Goal: Task Accomplishment & Management: Manage account settings

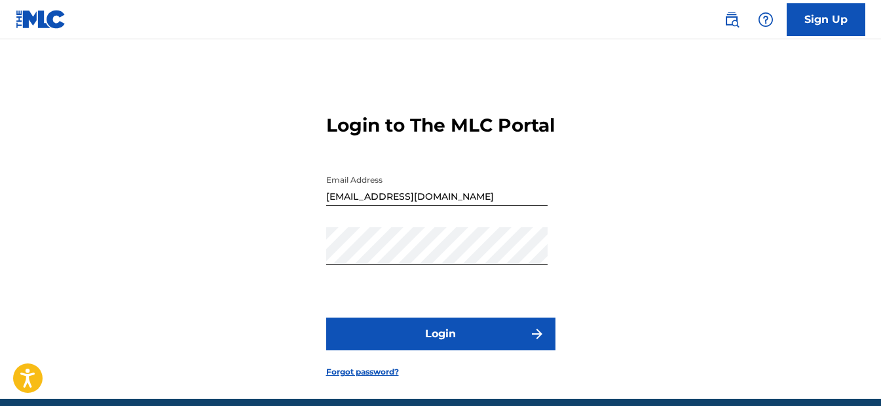
click at [438, 342] on button "Login" at bounding box center [440, 334] width 229 height 33
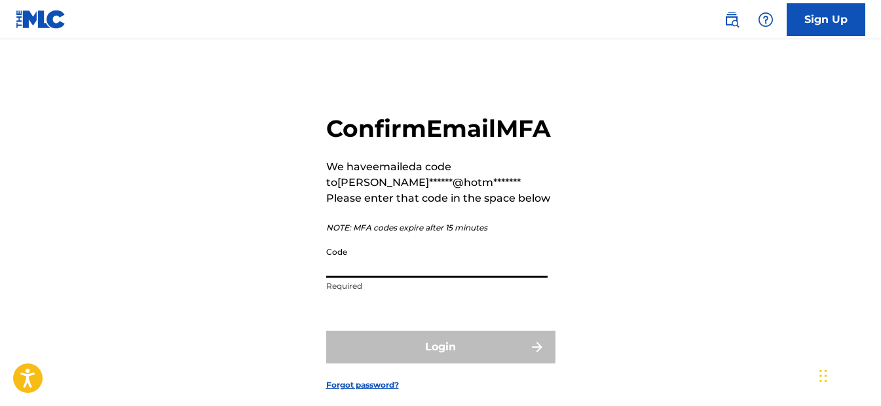
paste input "500328"
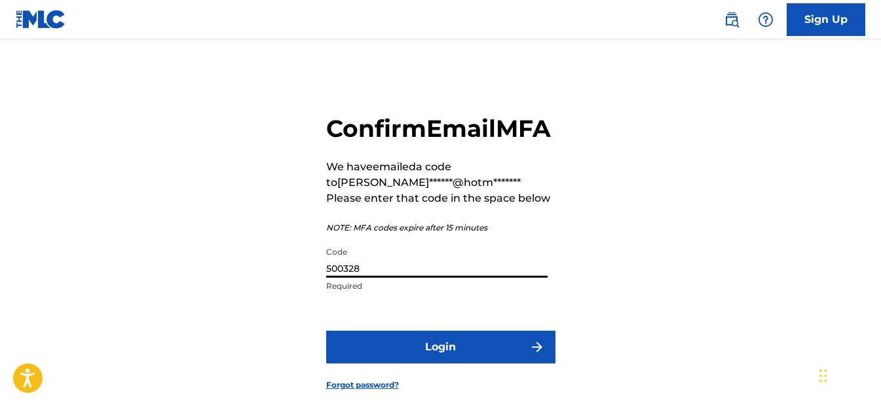
type input "500328"
click at [443, 363] on button "Login" at bounding box center [440, 347] width 229 height 33
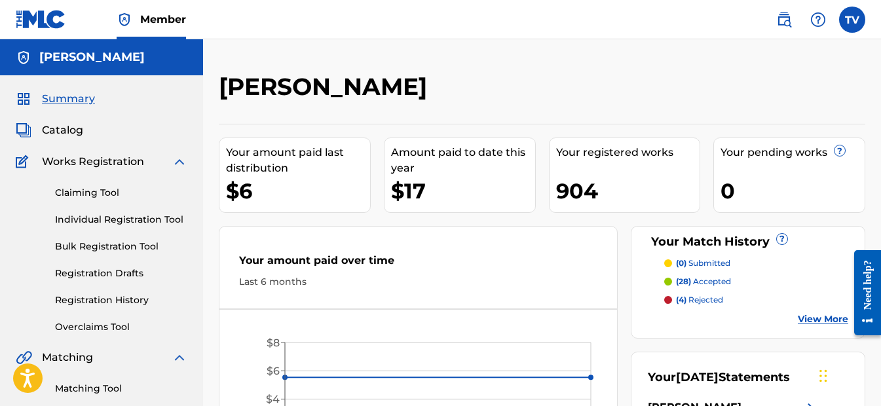
click at [112, 192] on link "Claiming Tool" at bounding box center [121, 193] width 132 height 14
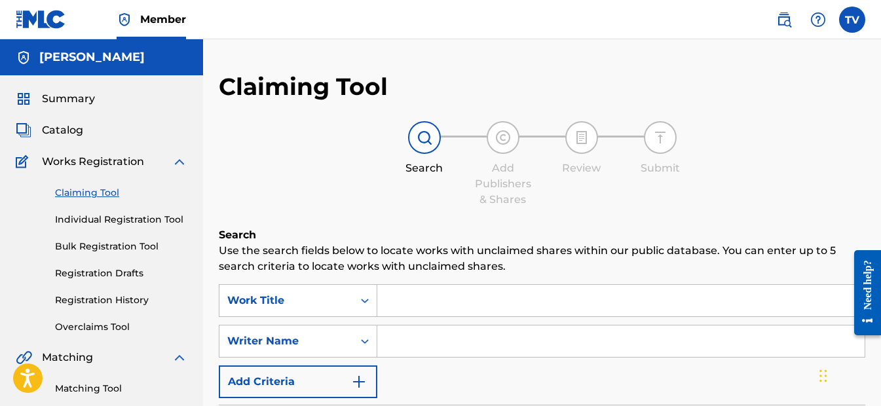
scroll to position [65, 0]
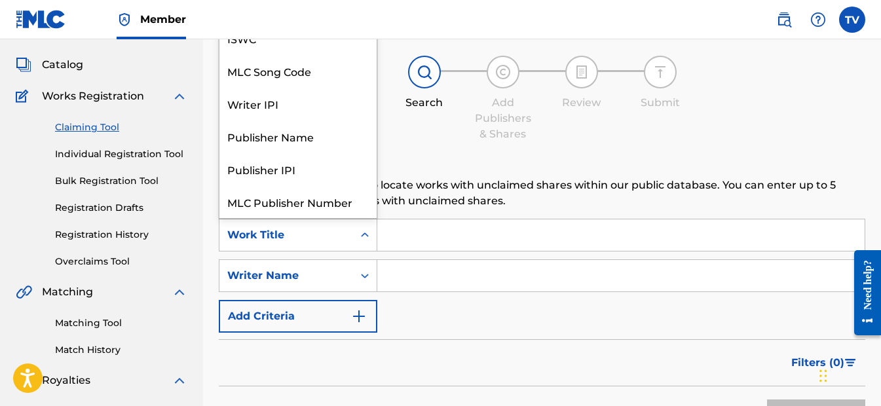
click at [360, 234] on icon "Search Form" at bounding box center [364, 235] width 13 height 13
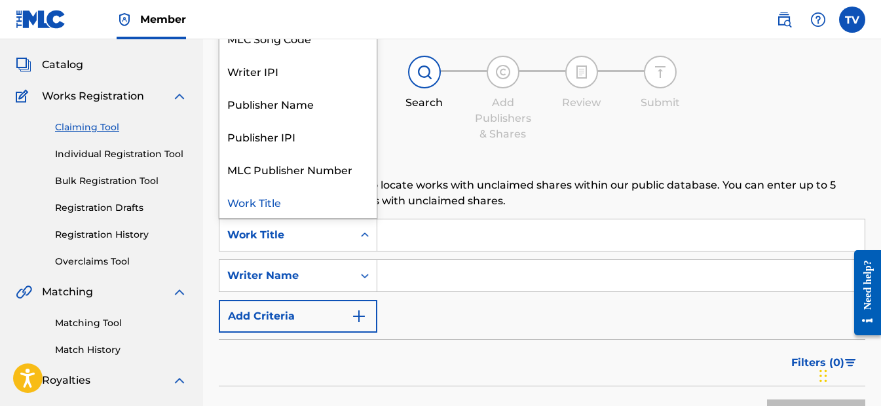
scroll to position [0, 0]
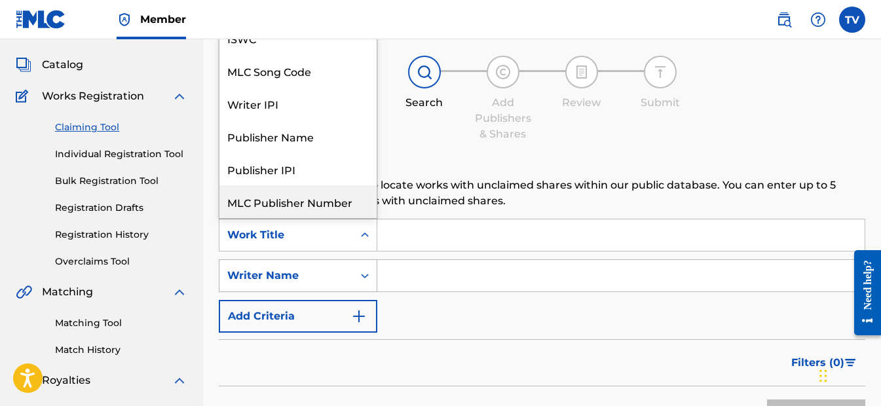
click at [346, 276] on div "Writer Name" at bounding box center [286, 275] width 134 height 25
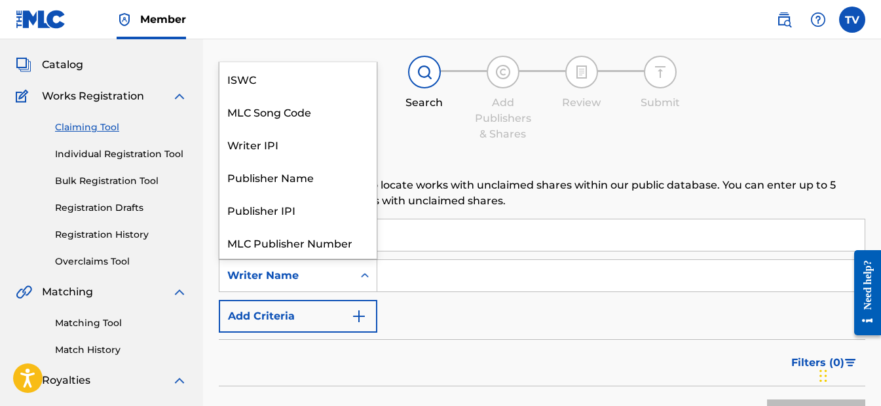
scroll to position [33, 0]
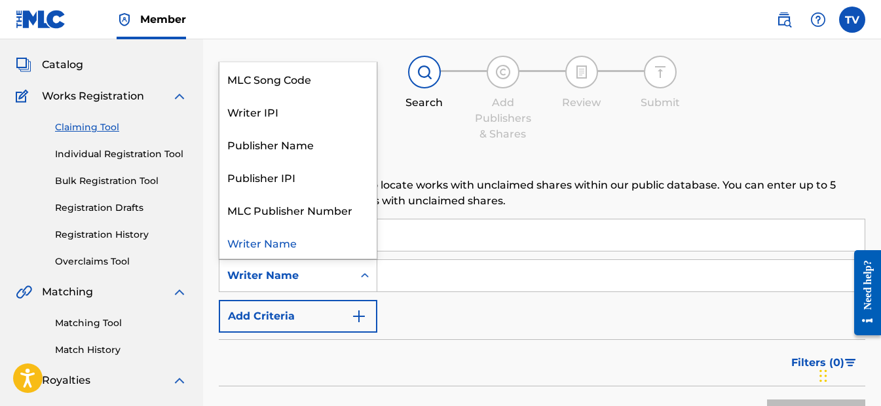
click at [336, 243] on div "Writer Name" at bounding box center [297, 242] width 157 height 33
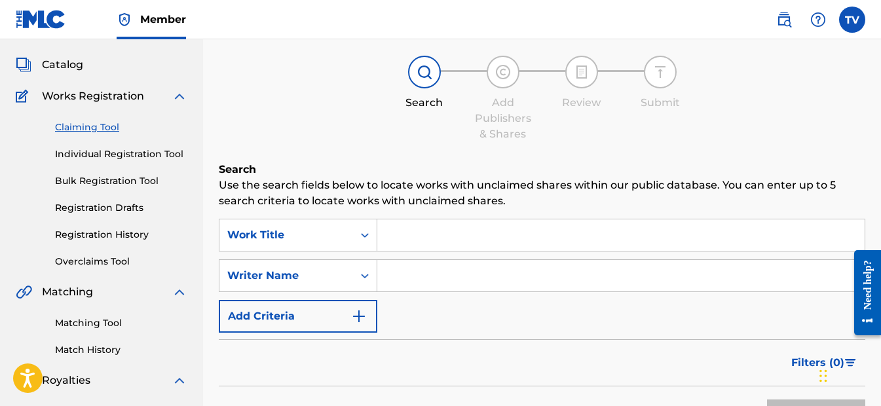
click at [411, 278] on input "Search Form" at bounding box center [620, 275] width 487 height 31
type input "[PERSON_NAME]"
click at [358, 233] on icon "Search Form" at bounding box center [364, 235] width 13 height 13
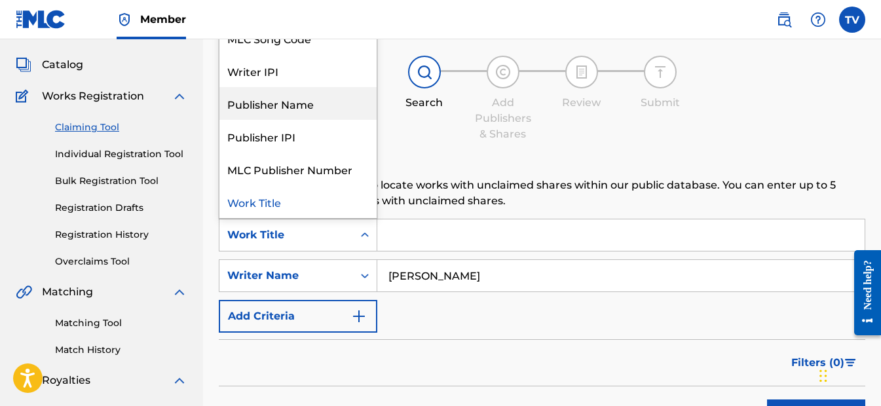
drag, startPoint x: 312, startPoint y: 115, endPoint x: 330, endPoint y: 126, distance: 21.1
click at [312, 115] on div "Publisher Name" at bounding box center [297, 103] width 157 height 33
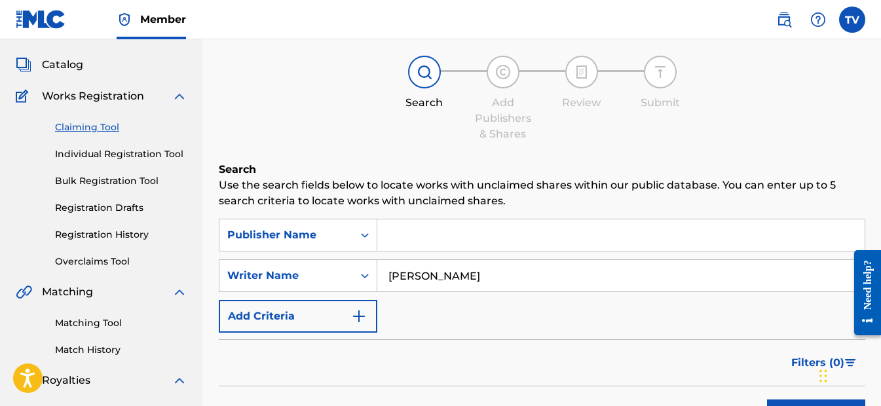
click at [415, 238] on input "Search Form" at bounding box center [620, 234] width 487 height 31
click at [355, 100] on div "Search Add Publishers & Shares Review Submit" at bounding box center [542, 99] width 646 height 86
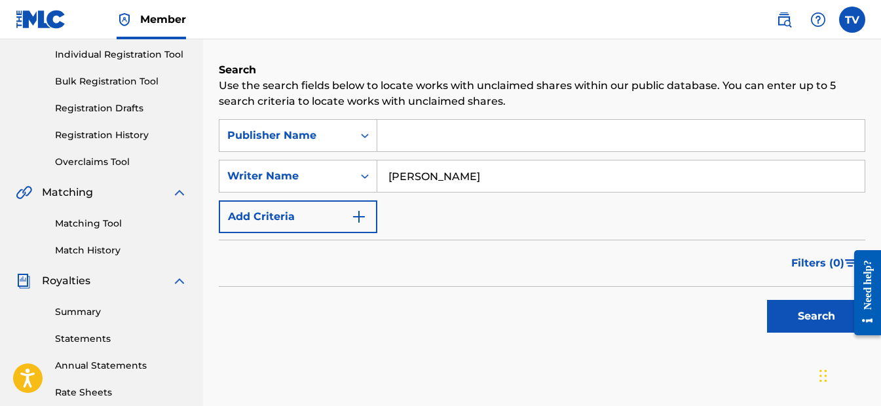
scroll to position [196, 0]
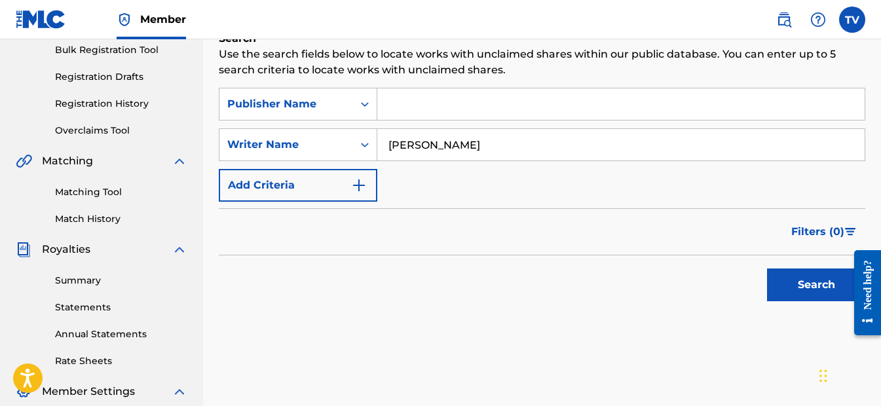
click at [786, 287] on button "Search" at bounding box center [816, 284] width 98 height 33
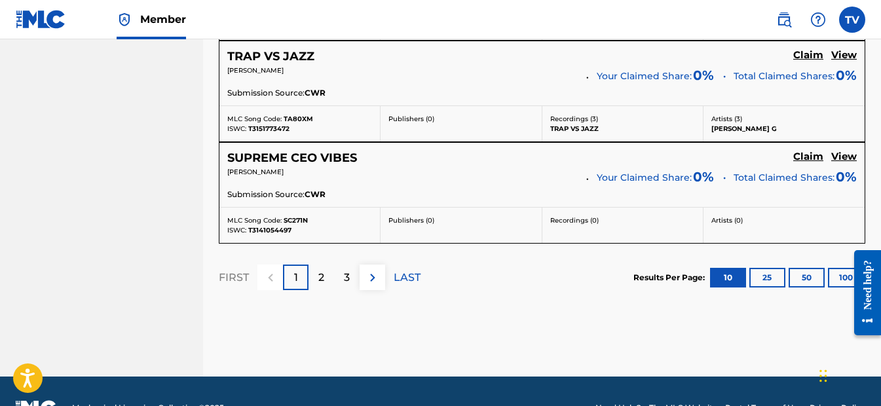
scroll to position [1328, 0]
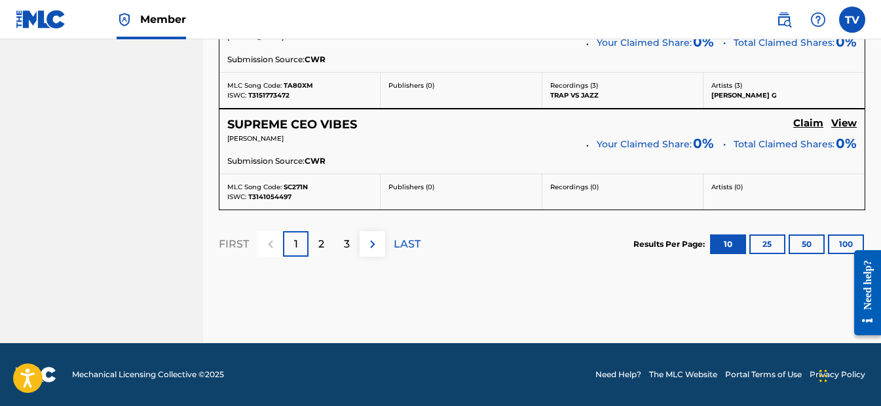
click at [833, 245] on button "100" at bounding box center [846, 244] width 36 height 20
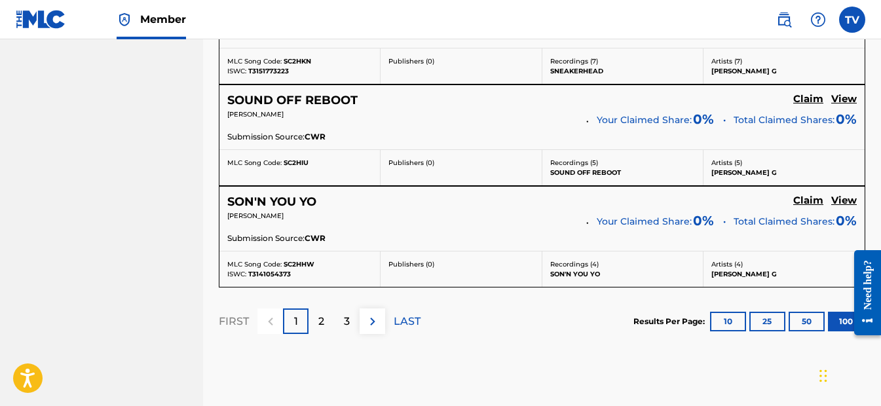
scroll to position [10461, 0]
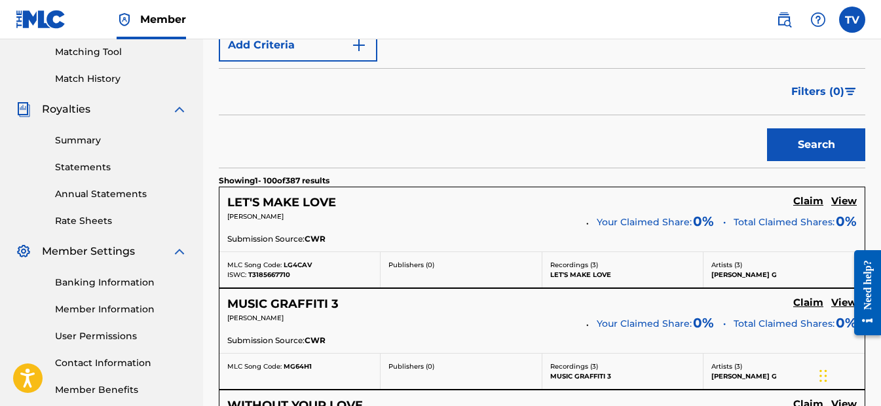
scroll to position [354, 0]
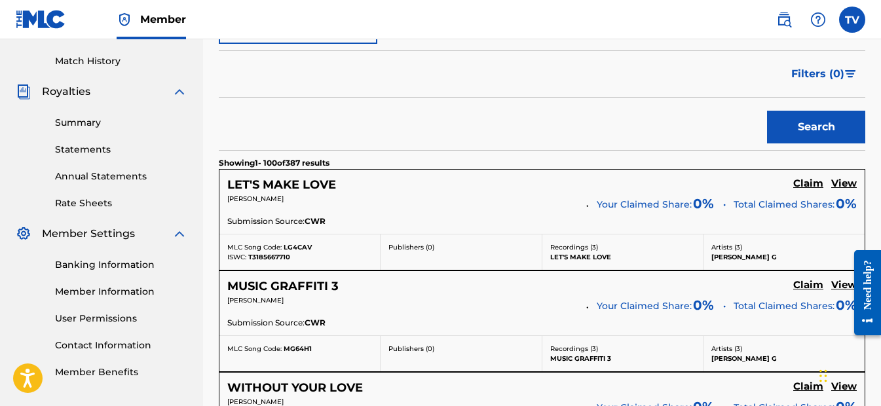
click at [815, 185] on h5 "Claim" at bounding box center [808, 183] width 30 height 12
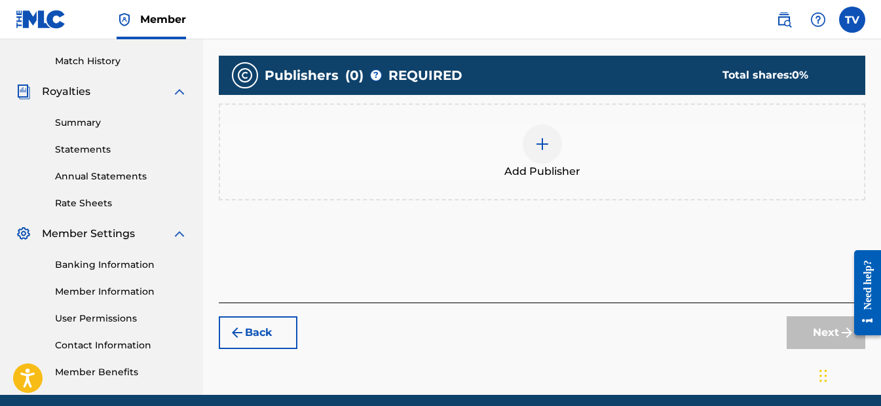
click at [540, 155] on div at bounding box center [541, 143] width 39 height 39
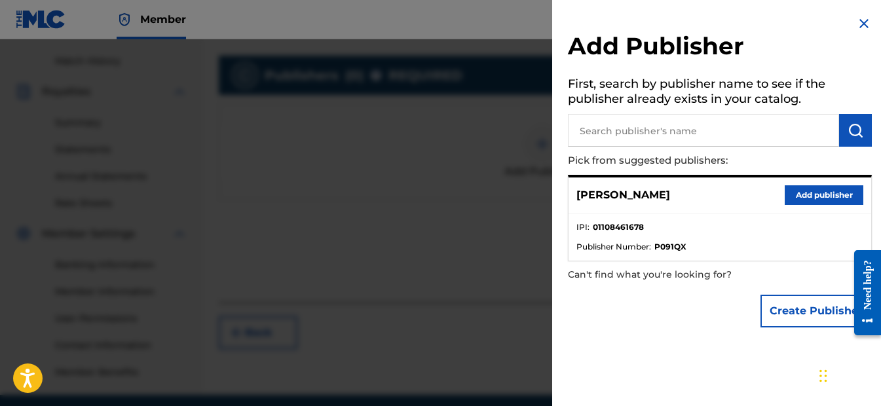
click at [784, 199] on button "Add publisher" at bounding box center [823, 195] width 79 height 20
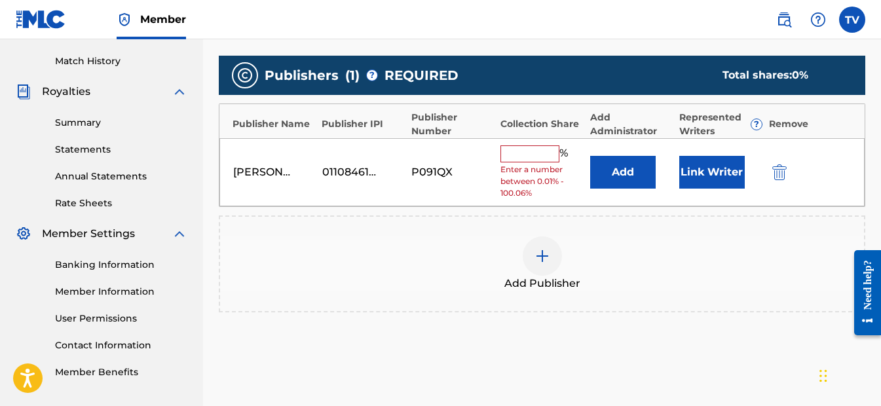
click at [518, 156] on input "text" at bounding box center [529, 153] width 59 height 17
click at [540, 160] on input "text" at bounding box center [529, 153] width 59 height 17
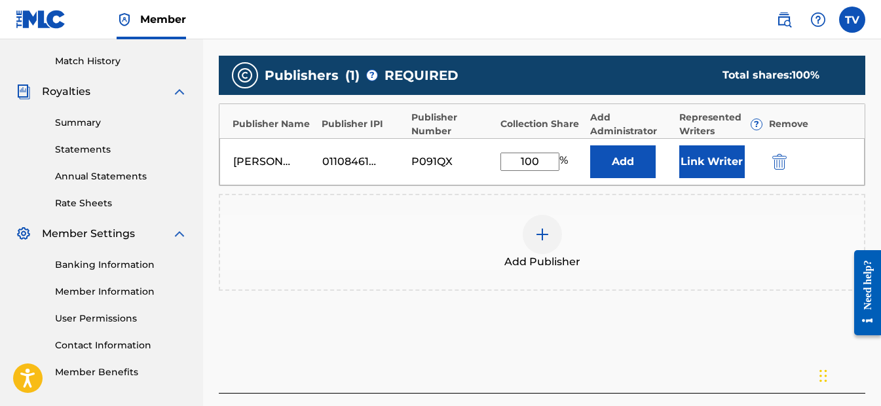
type input "100"
click at [273, 295] on div "Publishers ( 1 ) ? REQUIRED Total shares: 100 % Publisher Name Publisher IPI Pu…" at bounding box center [542, 180] width 646 height 248
click at [640, 172] on button "Add" at bounding box center [622, 161] width 65 height 33
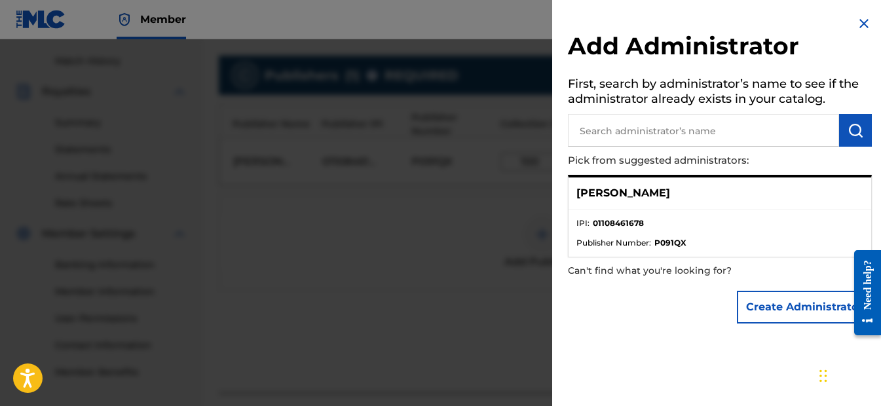
click at [678, 229] on li "IPI : 01108461678" at bounding box center [719, 227] width 287 height 20
click at [604, 200] on p "[PERSON_NAME]" at bounding box center [623, 193] width 94 height 16
click at [601, 193] on p "[PERSON_NAME]" at bounding box center [623, 193] width 94 height 16
click at [662, 198] on p "[PERSON_NAME]" at bounding box center [623, 193] width 94 height 16
click at [758, 314] on button "Create Administrator" at bounding box center [804, 307] width 135 height 33
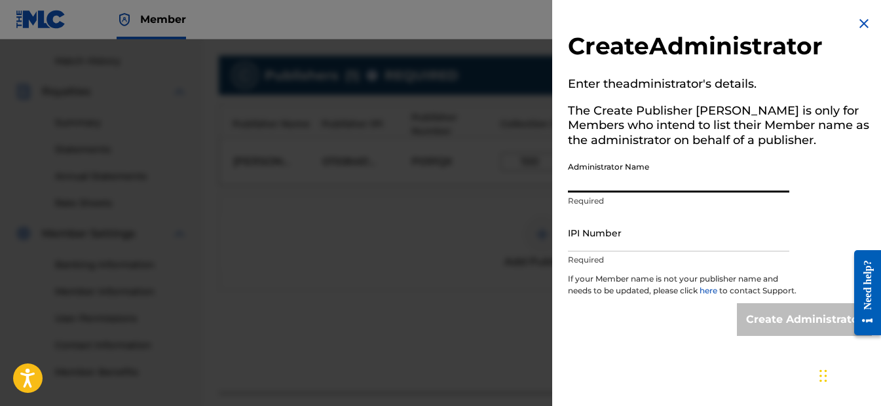
click at [596, 187] on input "Administrator Name" at bounding box center [678, 173] width 221 height 37
click at [477, 189] on div at bounding box center [440, 242] width 881 height 406
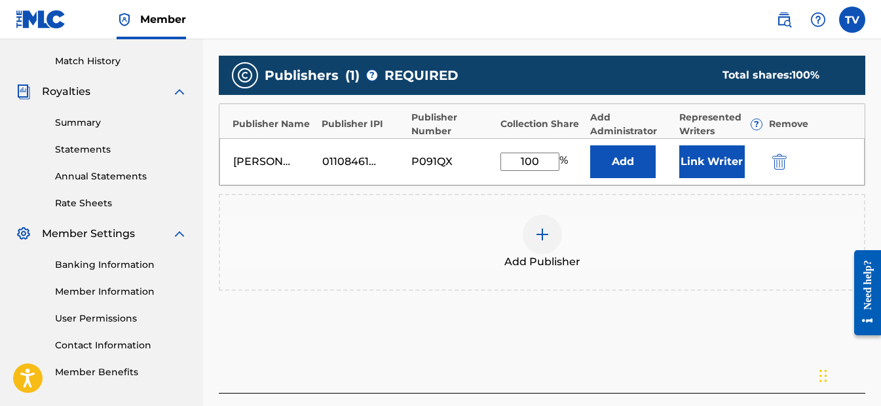
click at [638, 166] on button "Add" at bounding box center [622, 161] width 65 height 33
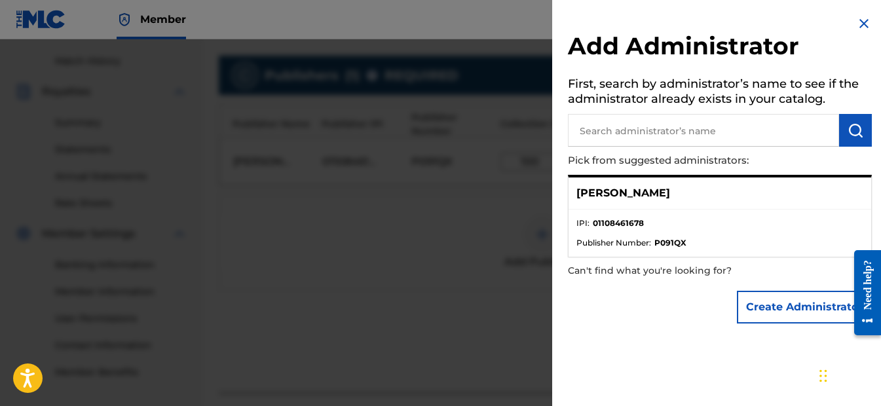
click at [689, 245] on li "Publisher Number : P091QX" at bounding box center [719, 243] width 287 height 12
click at [673, 240] on strong "P091QX" at bounding box center [670, 243] width 32 height 12
drag, startPoint x: 673, startPoint y: 240, endPoint x: 749, endPoint y: 247, distance: 76.4
click at [749, 247] on li "Publisher Number : P091QX" at bounding box center [719, 243] width 287 height 12
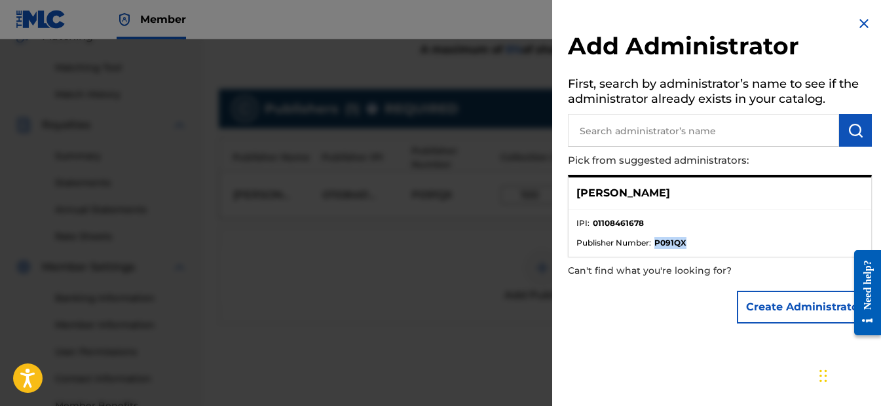
scroll to position [320, 0]
click at [728, 206] on div "[PERSON_NAME]" at bounding box center [719, 193] width 302 height 32
drag, startPoint x: 672, startPoint y: 199, endPoint x: 577, endPoint y: 192, distance: 95.2
click at [577, 192] on div "[PERSON_NAME]" at bounding box center [719, 193] width 302 height 32
copy p "[PERSON_NAME]"
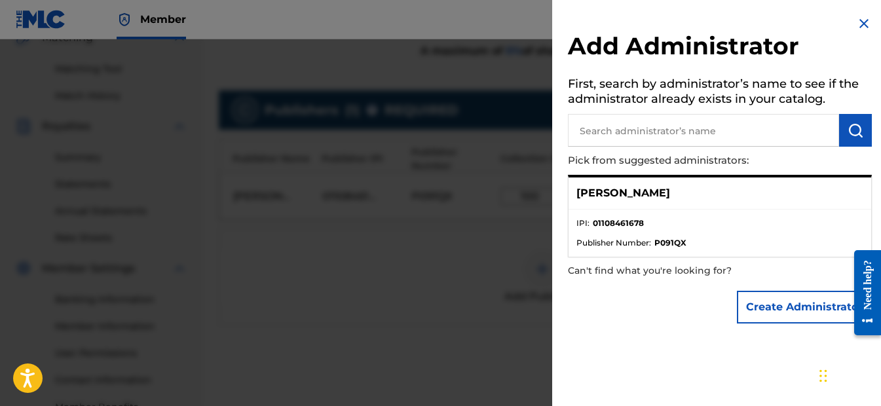
click at [603, 128] on input "text" at bounding box center [703, 130] width 271 height 33
paste input "[PERSON_NAME]"
type input "[PERSON_NAME]"
click at [847, 134] on img "submit" at bounding box center [855, 130] width 16 height 16
click at [644, 238] on span "Publisher Number :" at bounding box center [613, 243] width 75 height 12
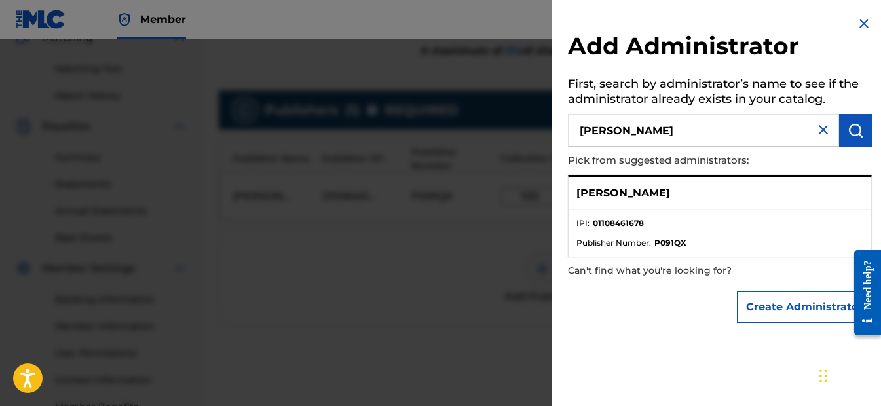
click at [667, 244] on strong "P091QX" at bounding box center [670, 243] width 32 height 12
click at [372, 243] on div at bounding box center [440, 242] width 881 height 406
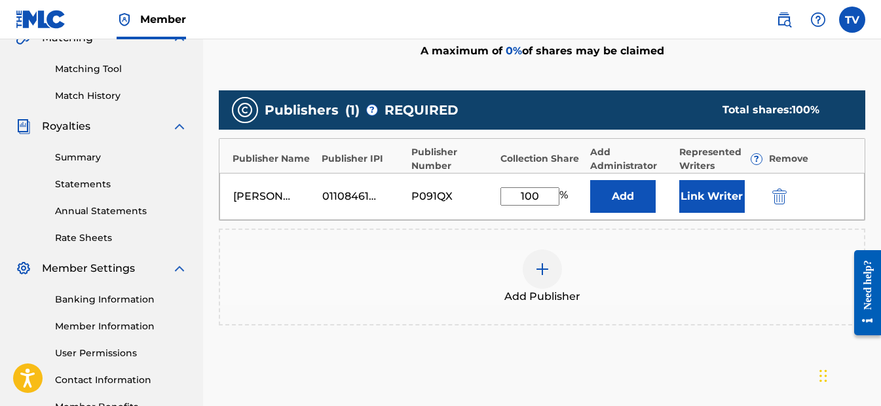
click at [602, 185] on button "Add" at bounding box center [622, 196] width 65 height 33
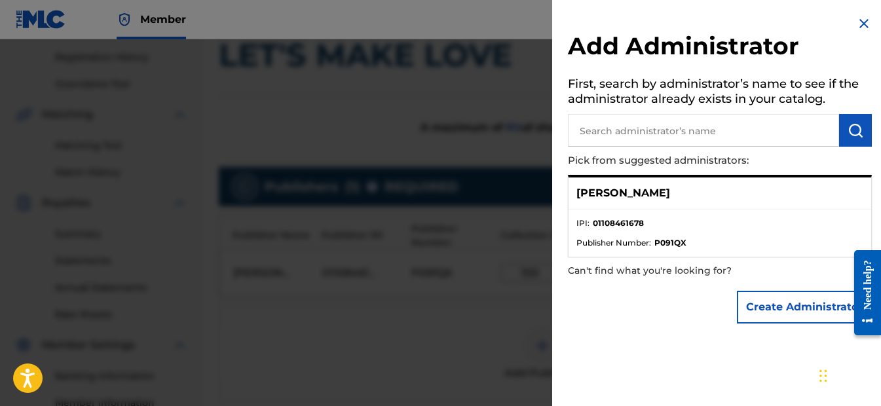
scroll to position [123, 0]
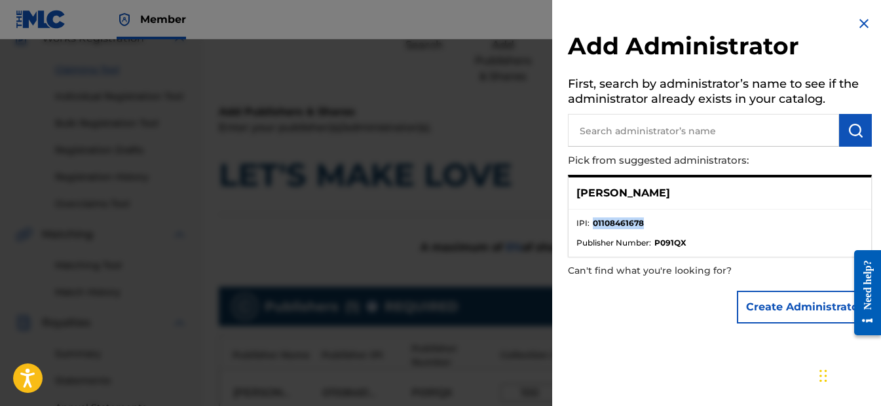
drag, startPoint x: 648, startPoint y: 224, endPoint x: 593, endPoint y: 221, distance: 55.7
click at [593, 221] on li "IPI : 01108461678" at bounding box center [719, 227] width 287 height 20
copy strong "01108461678"
click at [509, 242] on div at bounding box center [440, 242] width 881 height 406
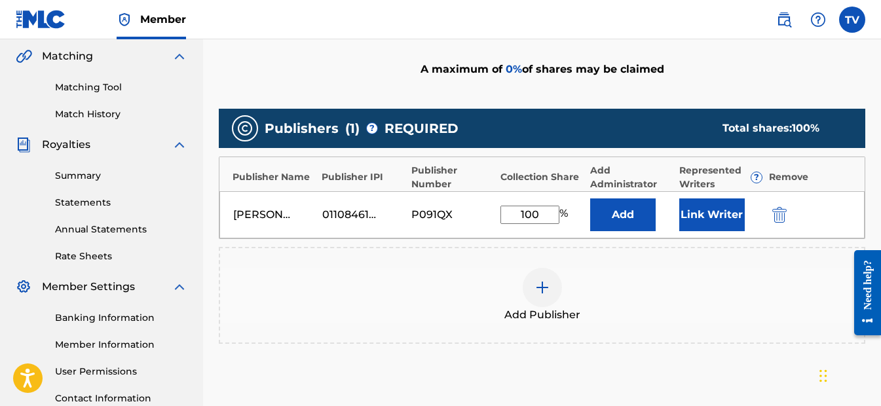
scroll to position [320, 0]
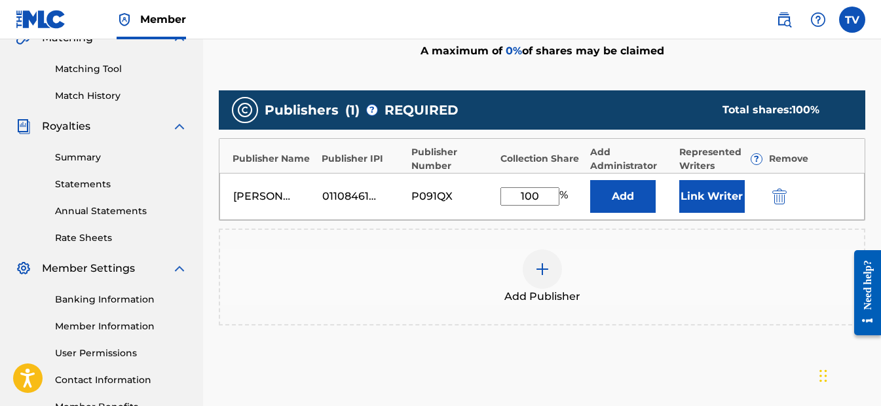
click at [635, 191] on button "Add" at bounding box center [622, 196] width 65 height 33
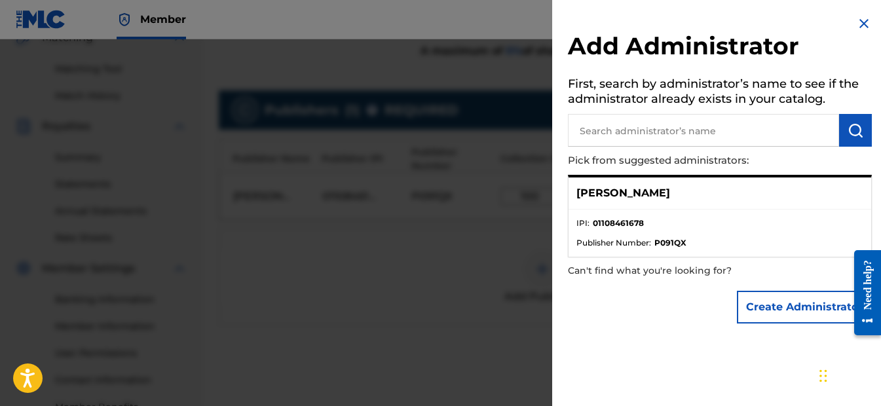
click at [755, 302] on button "Create Administrator" at bounding box center [804, 307] width 135 height 33
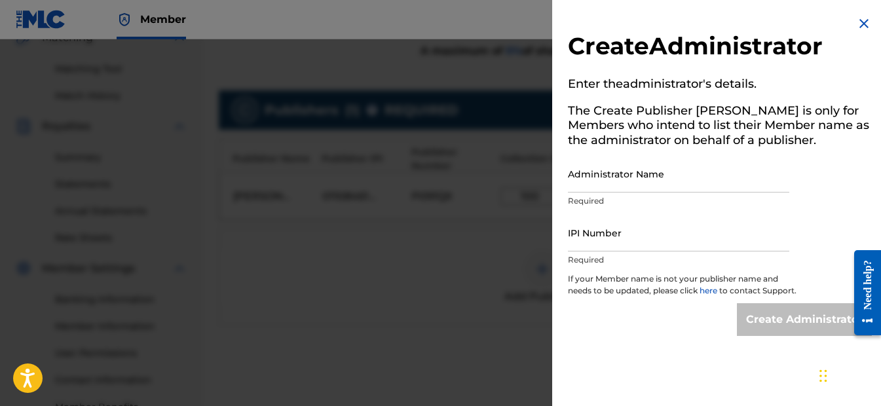
click at [505, 251] on div at bounding box center [440, 242] width 881 height 406
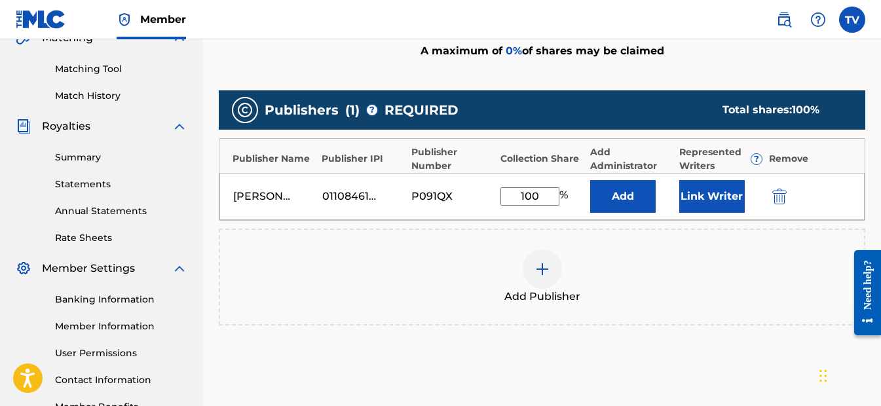
click at [642, 200] on button "Add" at bounding box center [622, 196] width 65 height 33
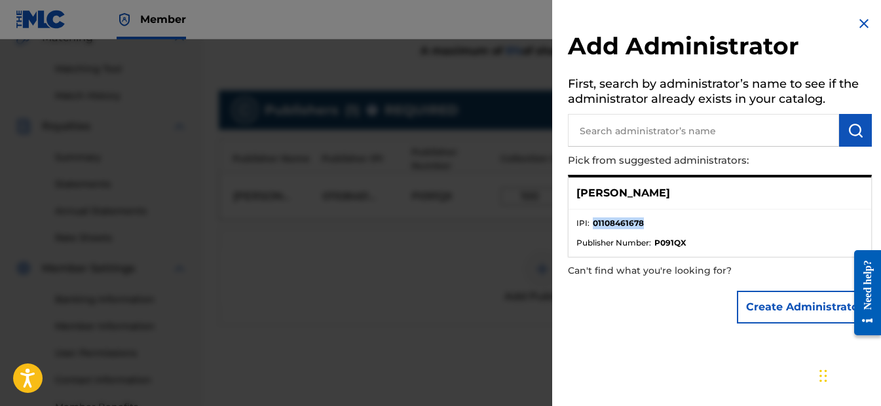
drag, startPoint x: 651, startPoint y: 229, endPoint x: 593, endPoint y: 227, distance: 58.3
click at [593, 227] on li "IPI : 01108461678" at bounding box center [719, 227] width 287 height 20
drag, startPoint x: 593, startPoint y: 227, endPoint x: 583, endPoint y: 209, distance: 20.5
click at [583, 210] on ul "IPI : 01108461678 Publisher Number : P091QX" at bounding box center [719, 233] width 302 height 47
drag, startPoint x: 603, startPoint y: 223, endPoint x: 644, endPoint y: 228, distance: 40.9
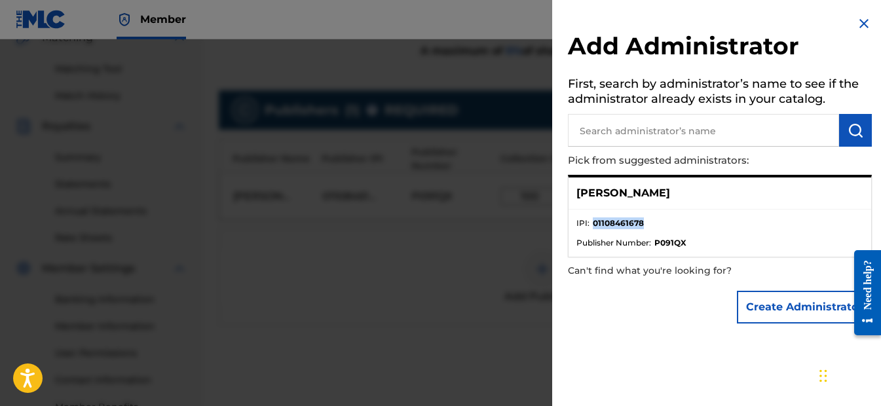
click at [644, 228] on li "IPI : 01108461678" at bounding box center [719, 227] width 287 height 20
copy strong "01108461678"
click at [507, 241] on div at bounding box center [440, 242] width 881 height 406
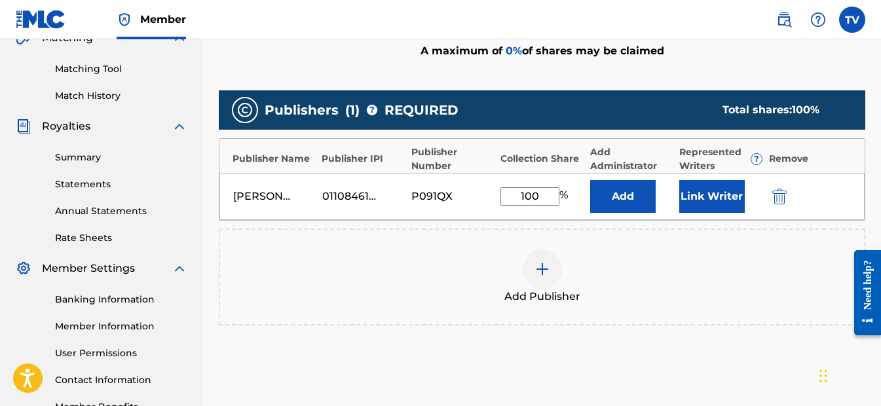
click at [619, 191] on button "Add" at bounding box center [622, 196] width 65 height 33
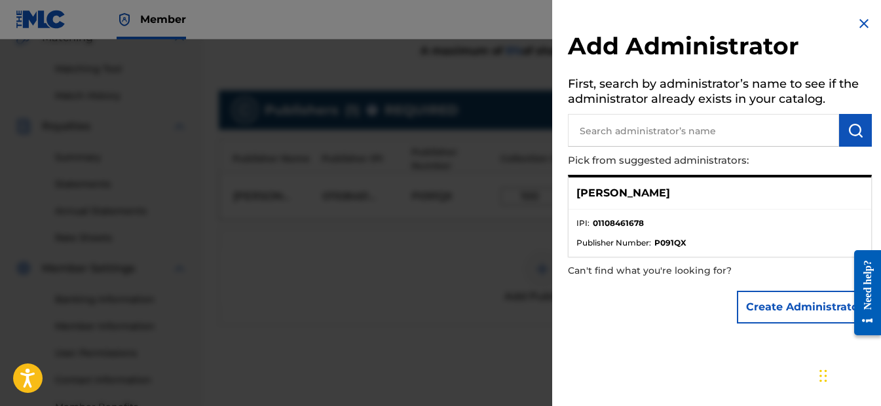
click at [798, 306] on button "Create Administrator" at bounding box center [804, 307] width 135 height 33
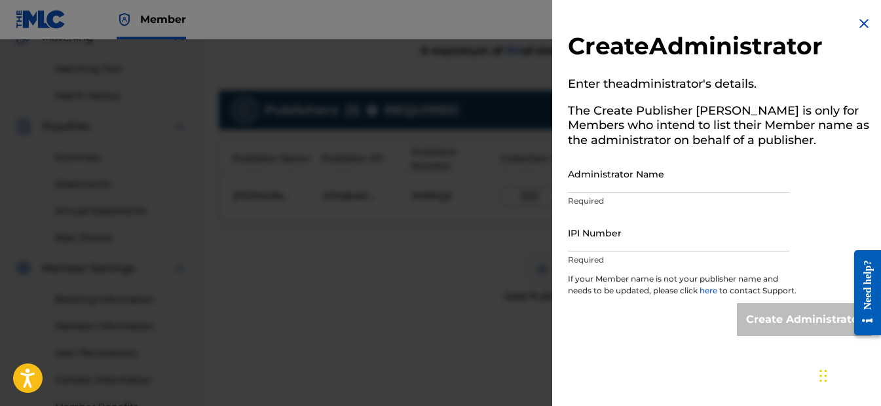
click at [604, 246] on input "IPI Number" at bounding box center [678, 232] width 221 height 37
drag, startPoint x: 604, startPoint y: 246, endPoint x: 571, endPoint y: 244, distance: 33.5
click at [571, 244] on input "IPI Number" at bounding box center [678, 232] width 221 height 37
type input "1035181396"
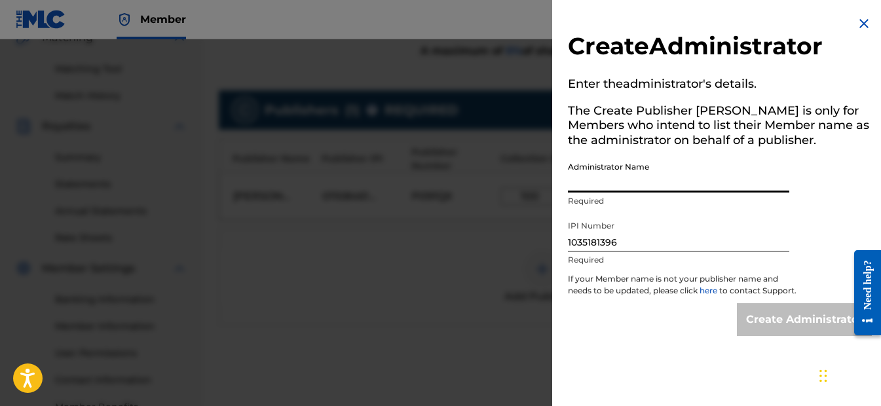
click at [616, 179] on input "Administrator Name" at bounding box center [678, 173] width 221 height 37
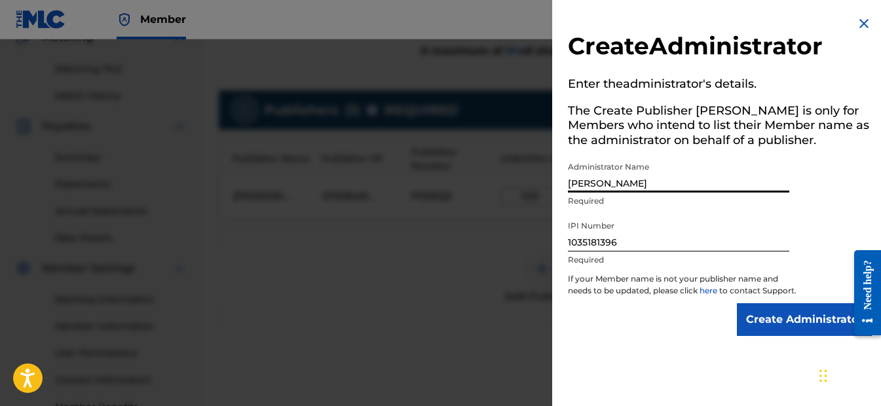
drag, startPoint x: 632, startPoint y: 182, endPoint x: 589, endPoint y: 185, distance: 42.7
click at [589, 185] on input "[PERSON_NAME]" at bounding box center [678, 173] width 221 height 37
type input "[PERSON_NAME]"
click at [694, 333] on div "Create Administrator" at bounding box center [720, 319] width 304 height 33
click at [748, 327] on input "Create Administrator" at bounding box center [804, 319] width 135 height 33
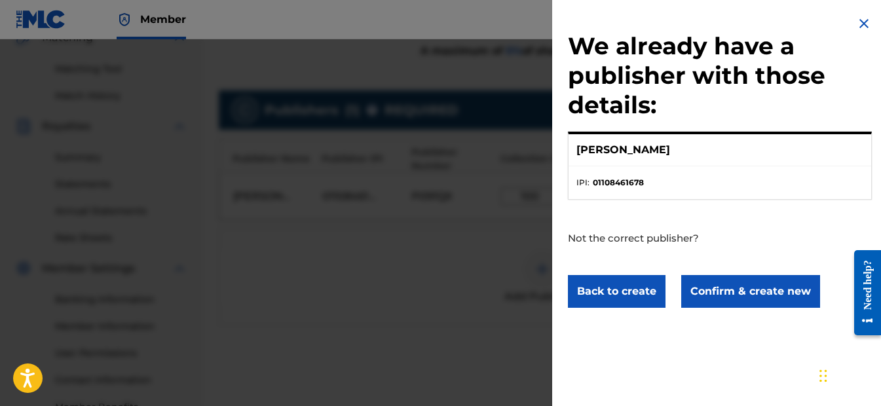
click at [704, 290] on button "Confirm & create new" at bounding box center [750, 291] width 139 height 33
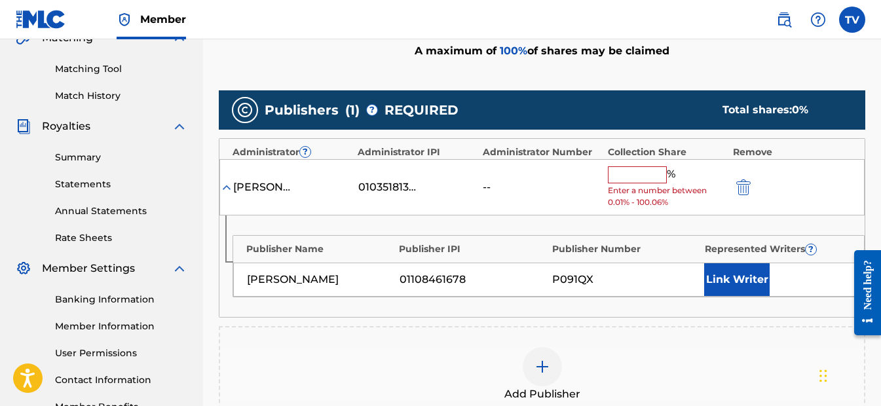
click at [615, 173] on input "text" at bounding box center [637, 174] width 59 height 17
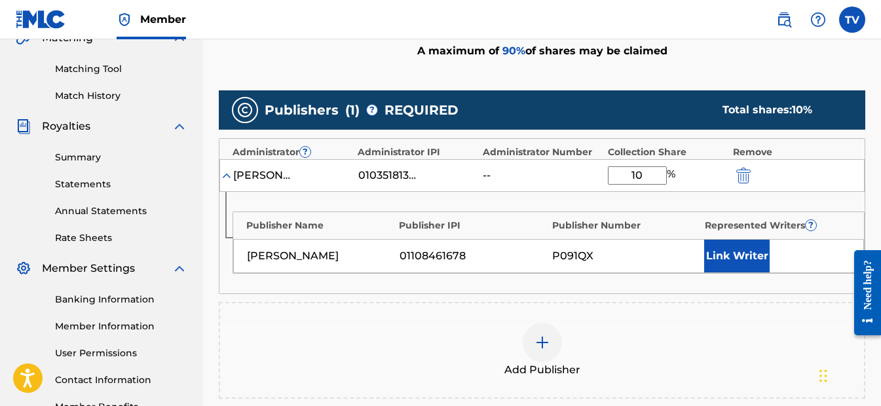
type input "100"
click button "submit" at bounding box center [742, 175] width 20 height 15
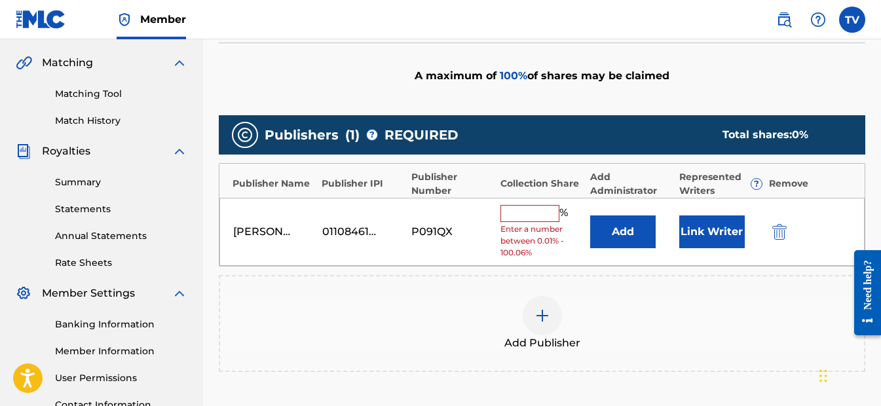
scroll to position [327, 0]
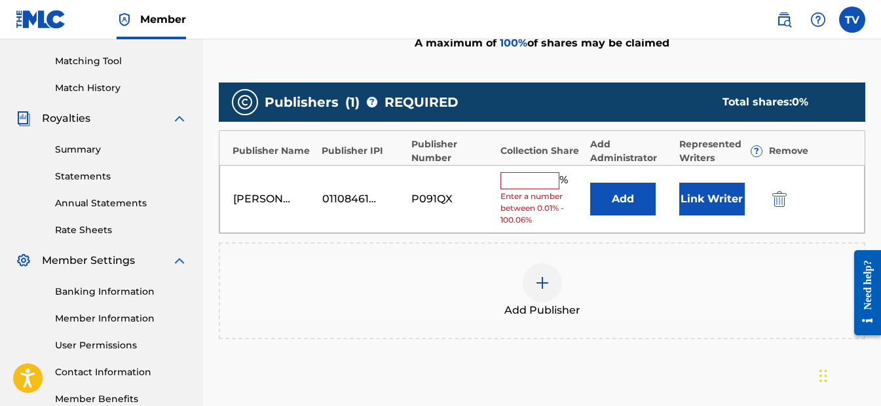
click at [526, 177] on input "text" at bounding box center [529, 180] width 59 height 17
type input "100"
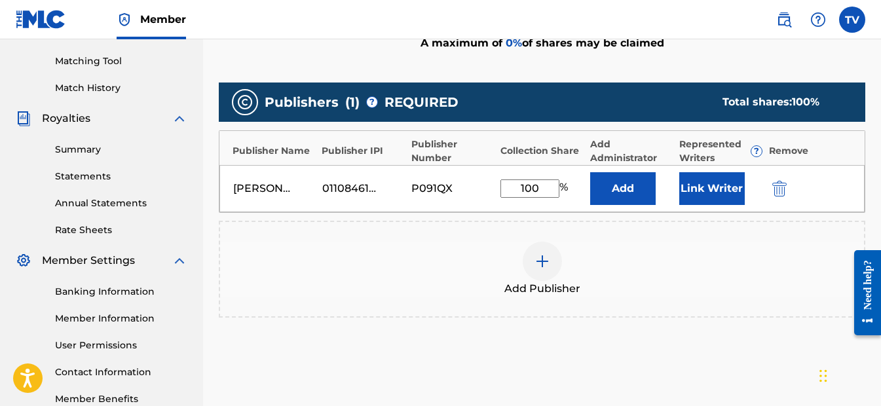
click at [609, 186] on button "Add" at bounding box center [622, 188] width 65 height 33
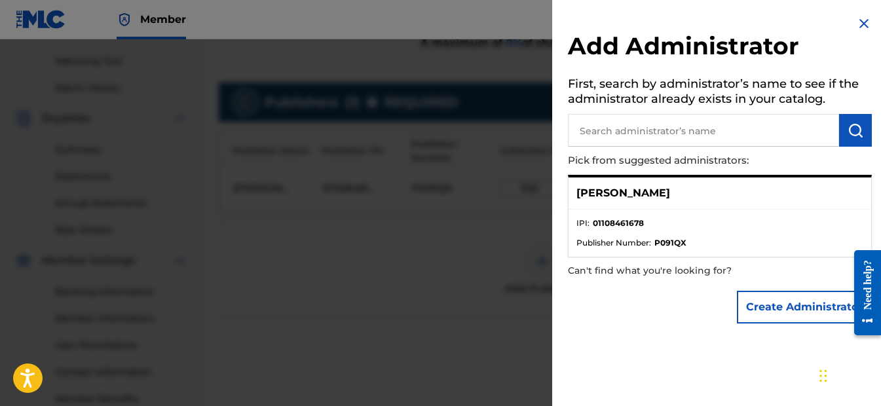
click at [690, 252] on ul "IPI : 01108461678 Publisher Number : P091QX" at bounding box center [719, 233] width 302 height 47
click at [678, 243] on strong "P091QX" at bounding box center [670, 243] width 32 height 12
click at [509, 234] on div at bounding box center [440, 242] width 881 height 406
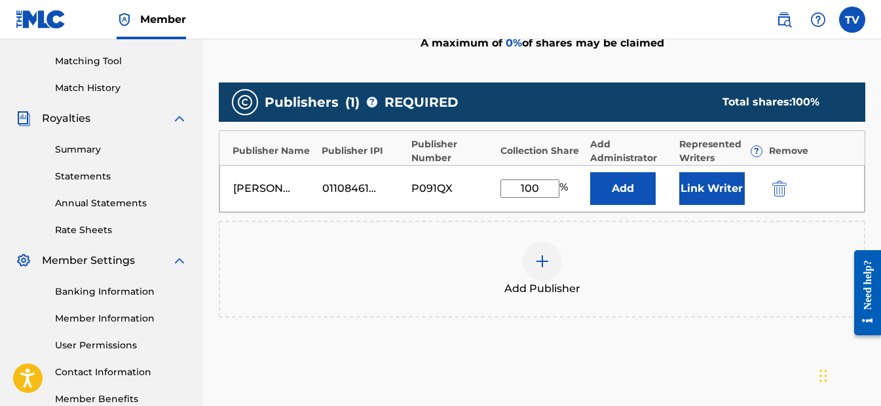
click at [692, 184] on button "Link Writer" at bounding box center [711, 188] width 65 height 33
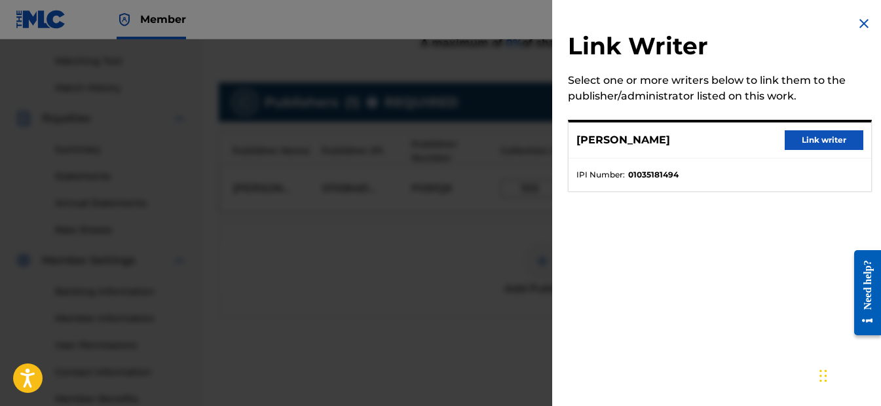
click at [790, 145] on button "Link writer" at bounding box center [823, 140] width 79 height 20
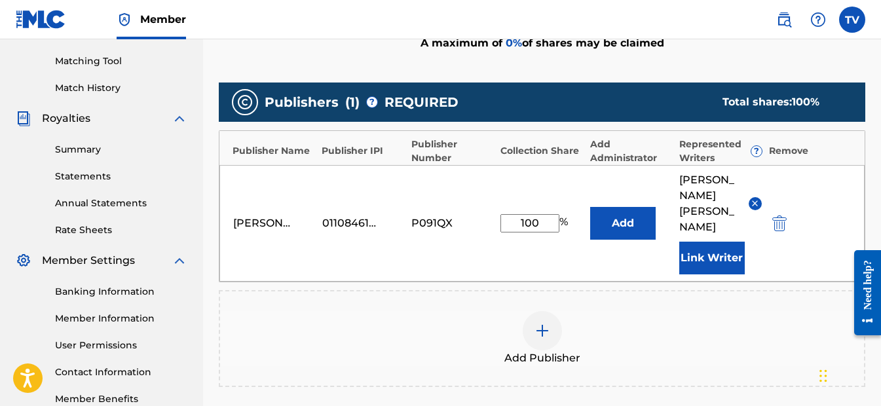
click at [645, 290] on div "Add Publisher" at bounding box center [542, 338] width 646 height 97
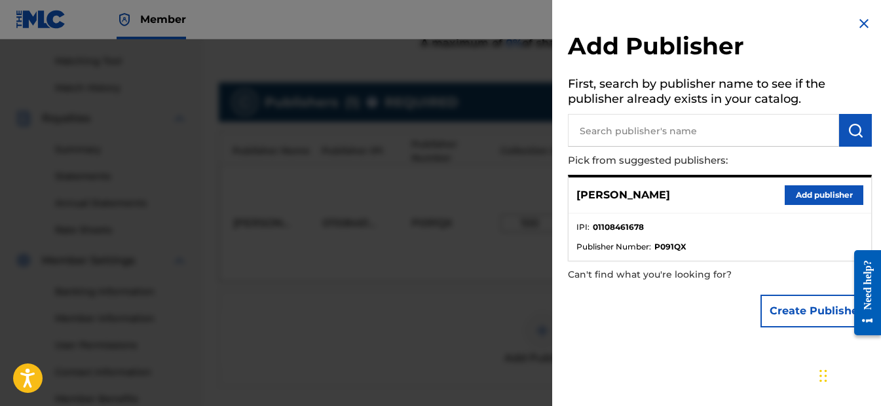
click at [796, 198] on button "Add publisher" at bounding box center [823, 195] width 79 height 20
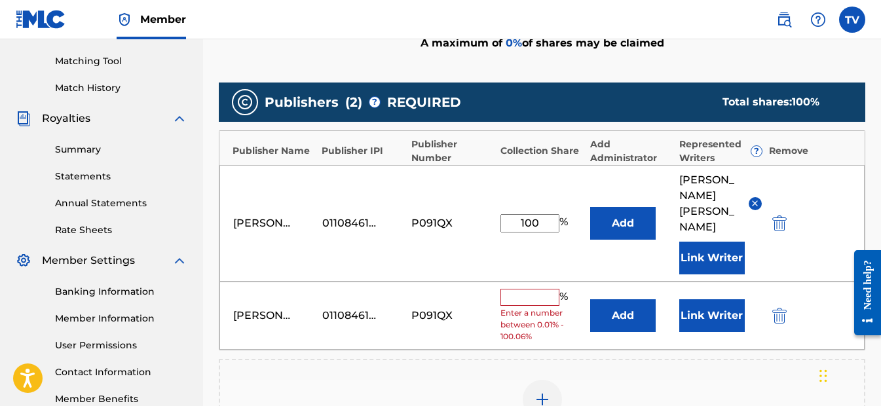
click at [774, 308] on img "submit" at bounding box center [779, 316] width 14 height 16
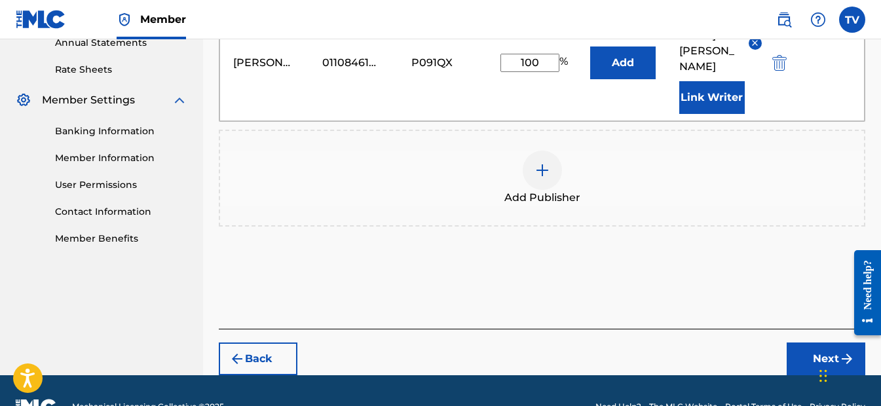
scroll to position [488, 0]
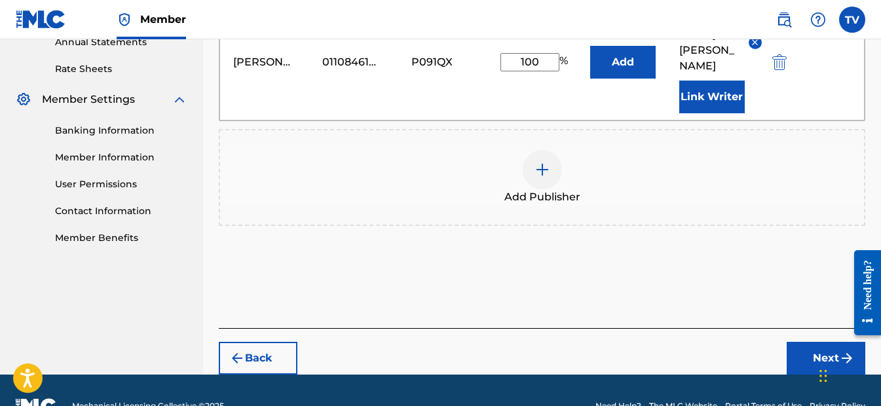
click at [799, 342] on button "Next" at bounding box center [825, 358] width 79 height 33
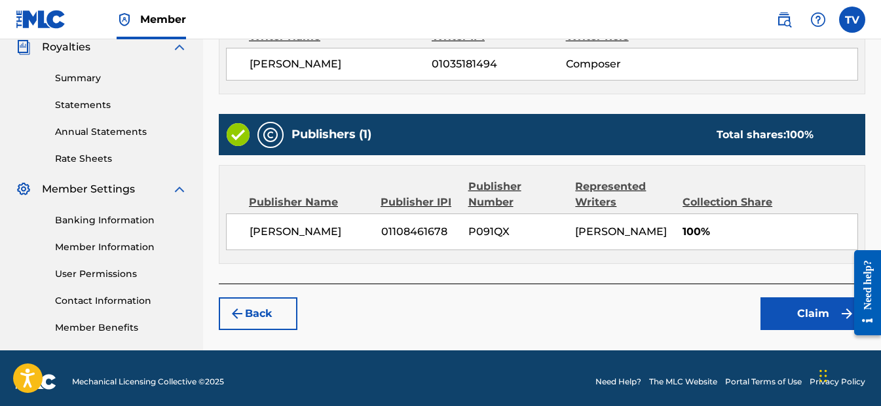
scroll to position [406, 0]
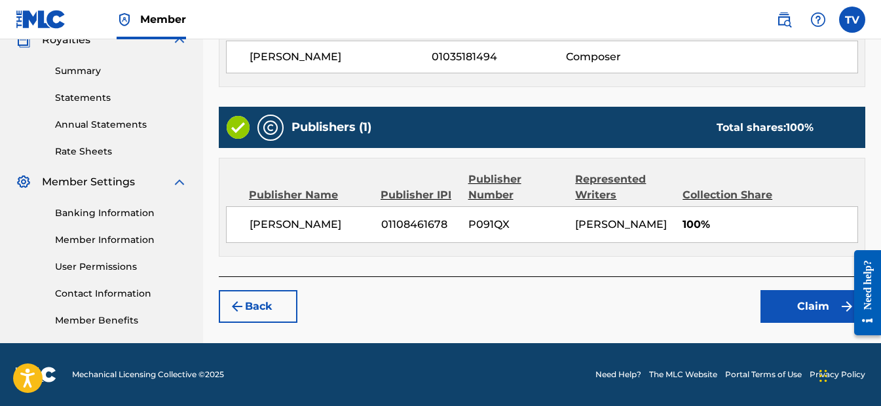
click at [762, 304] on button "Claim" at bounding box center [812, 306] width 105 height 33
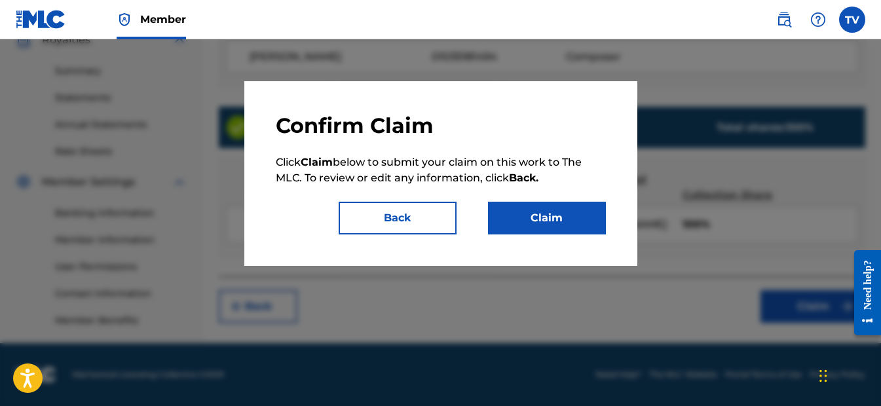
click at [591, 218] on button "Claim" at bounding box center [547, 218] width 118 height 33
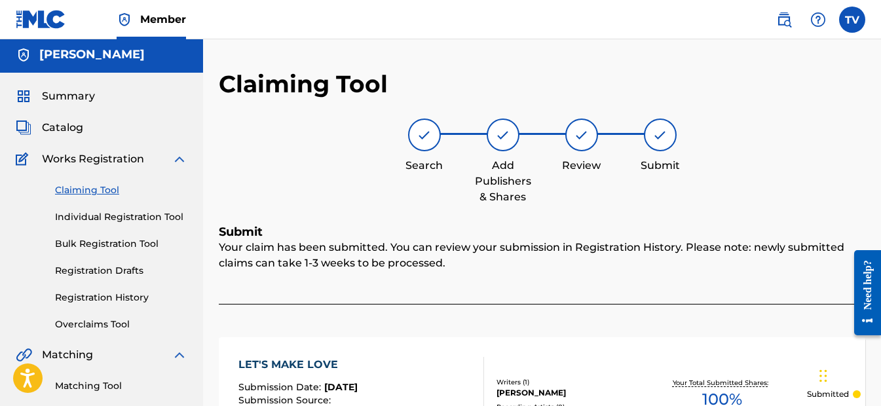
scroll to position [0, 0]
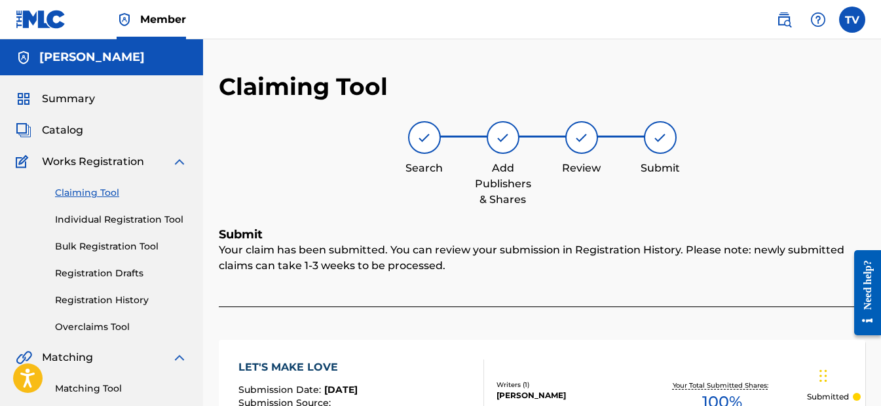
click at [112, 191] on link "Claiming Tool" at bounding box center [121, 193] width 132 height 14
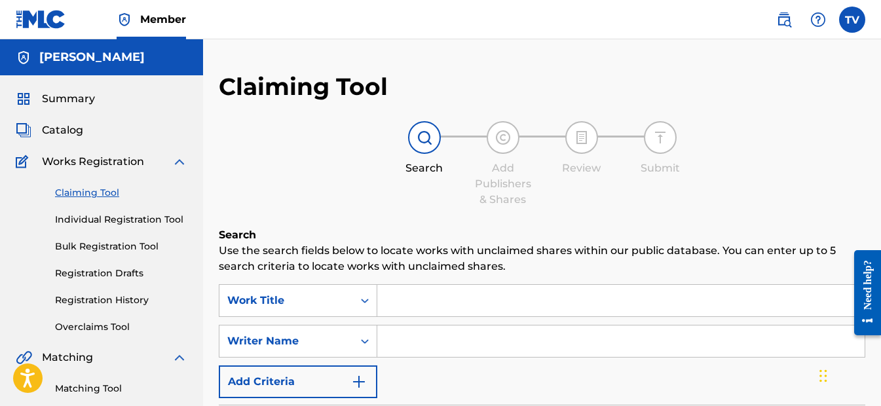
scroll to position [65, 0]
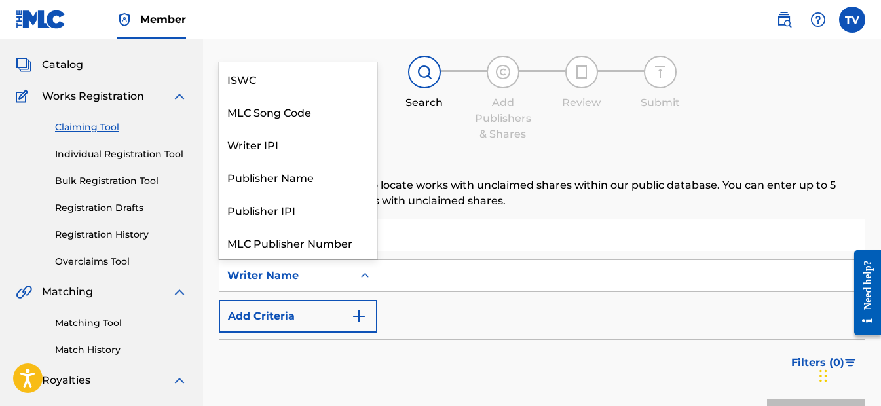
click at [355, 270] on div "Search Form" at bounding box center [365, 276] width 24 height 24
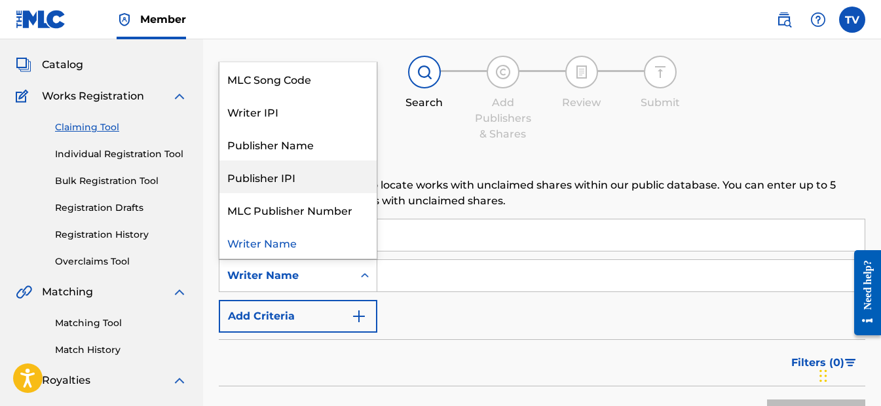
click at [481, 278] on input "Search Form" at bounding box center [620, 275] width 487 height 31
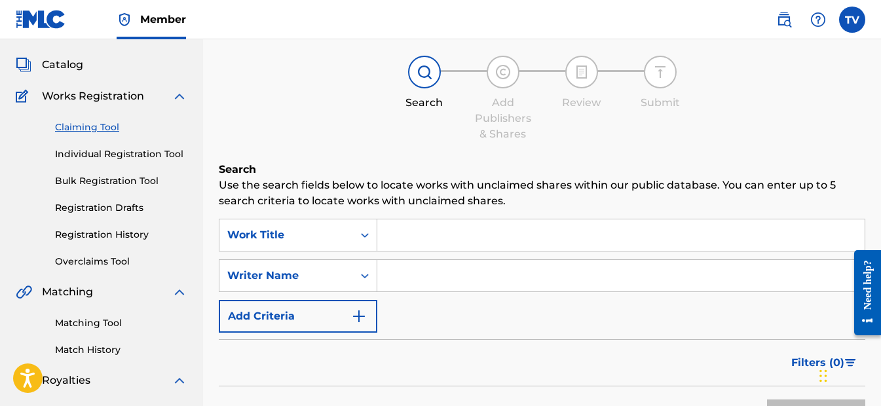
type input "[PERSON_NAME]"
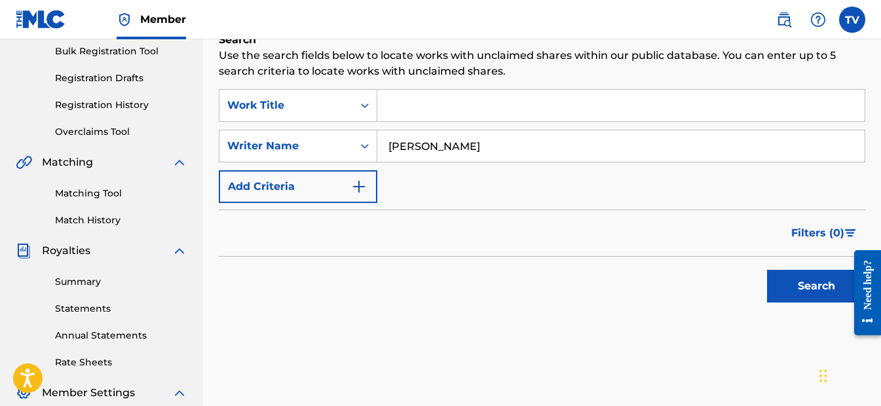
scroll to position [196, 0]
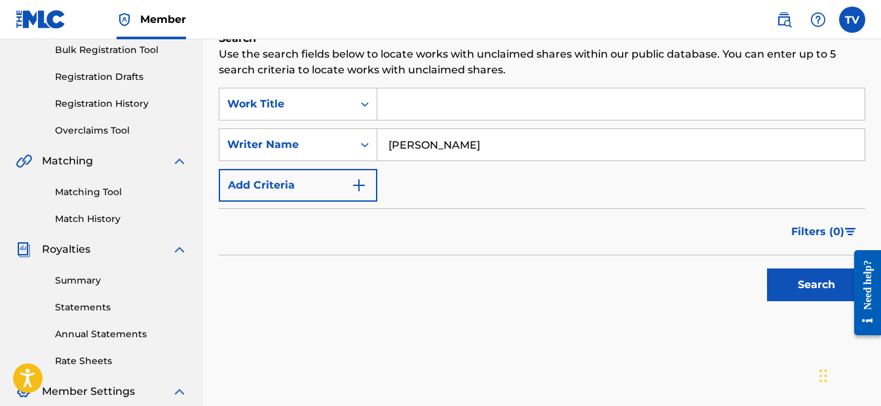
click at [770, 283] on button "Search" at bounding box center [816, 284] width 98 height 33
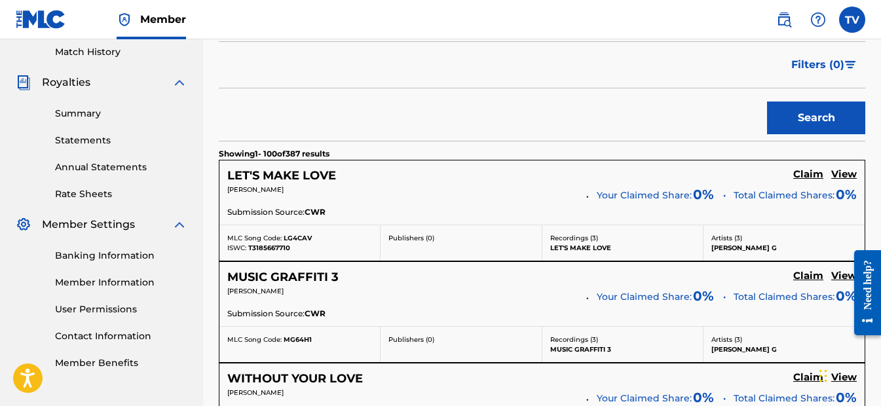
scroll to position [393, 0]
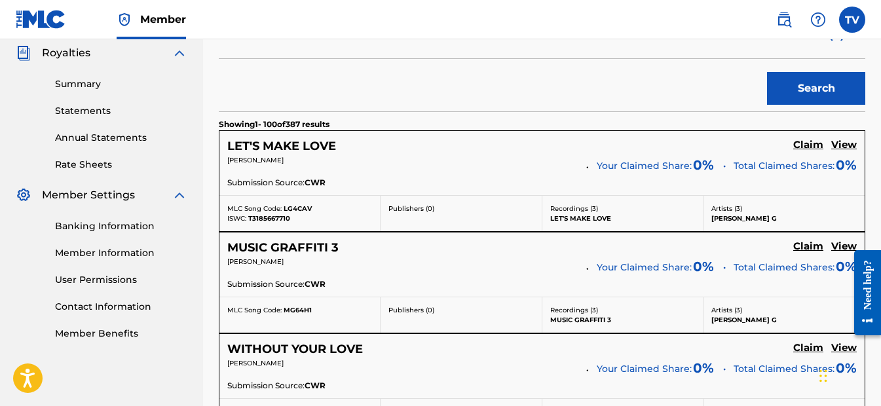
click at [844, 146] on h5 "View" at bounding box center [844, 145] width 26 height 12
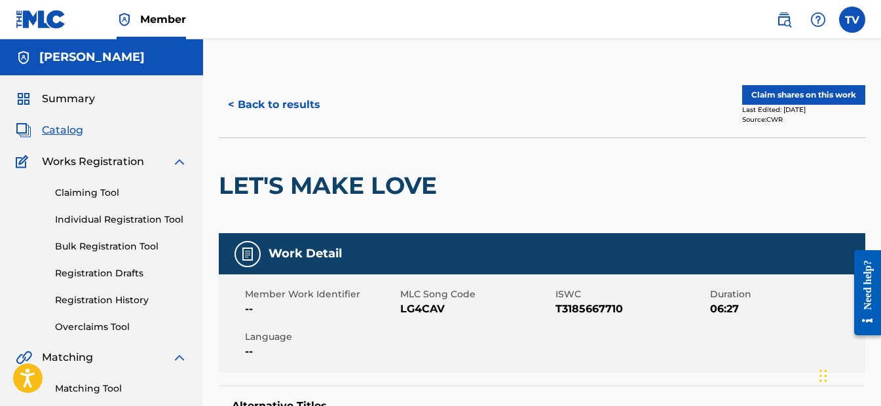
click at [790, 99] on button "Claim shares on this work" at bounding box center [803, 95] width 123 height 20
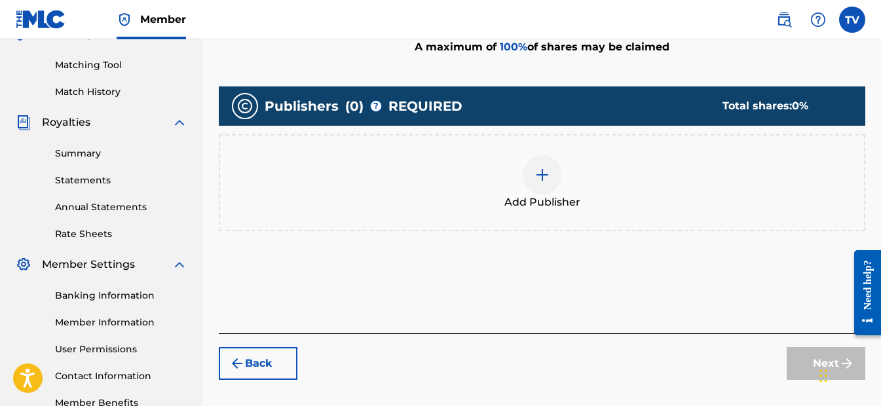
scroll to position [327, 0]
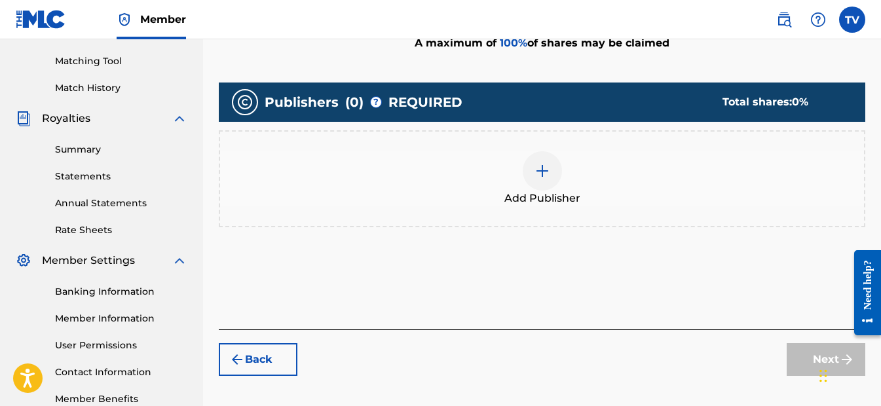
click at [541, 174] on img at bounding box center [542, 171] width 16 height 16
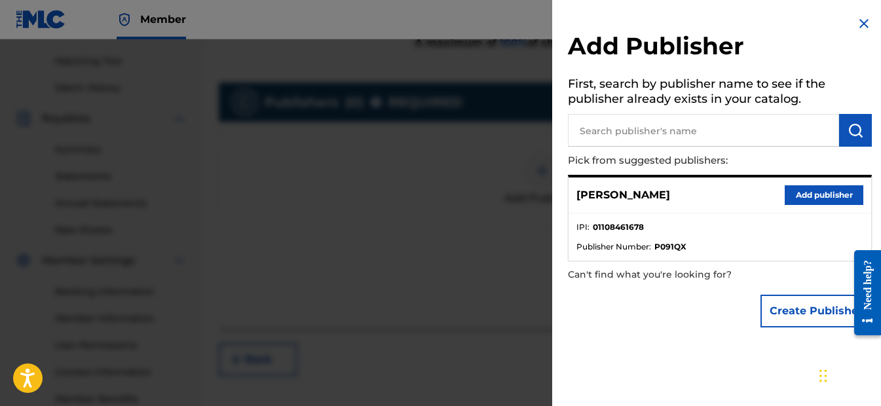
click at [784, 197] on button "Add publisher" at bounding box center [823, 195] width 79 height 20
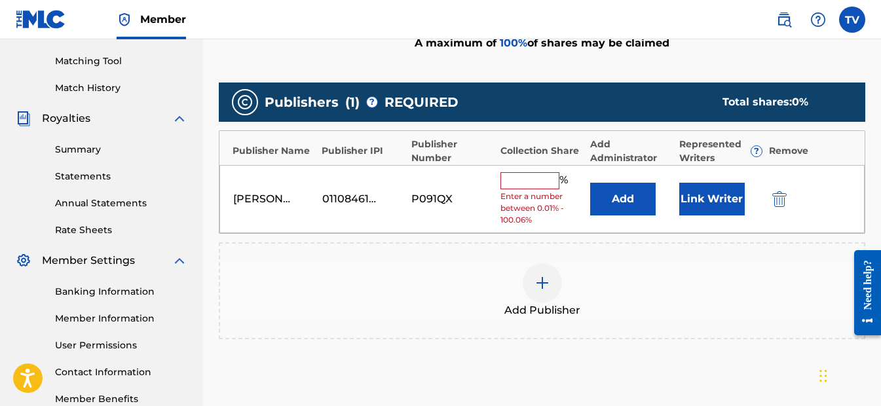
click at [541, 185] on input "text" at bounding box center [529, 180] width 59 height 17
type input "100"
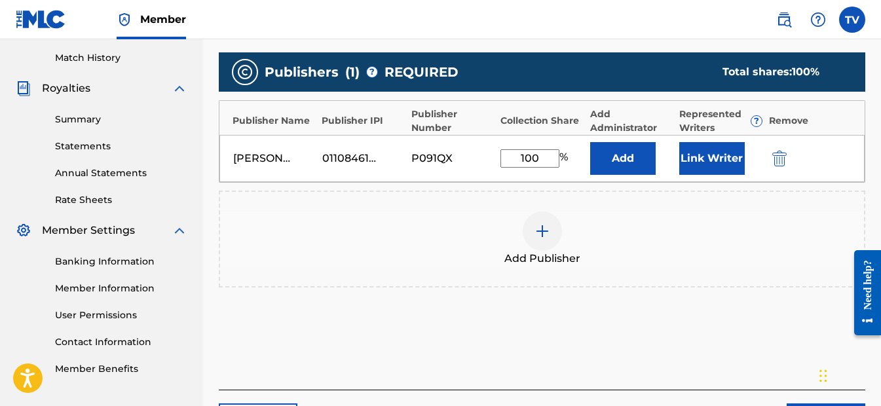
scroll to position [320, 0]
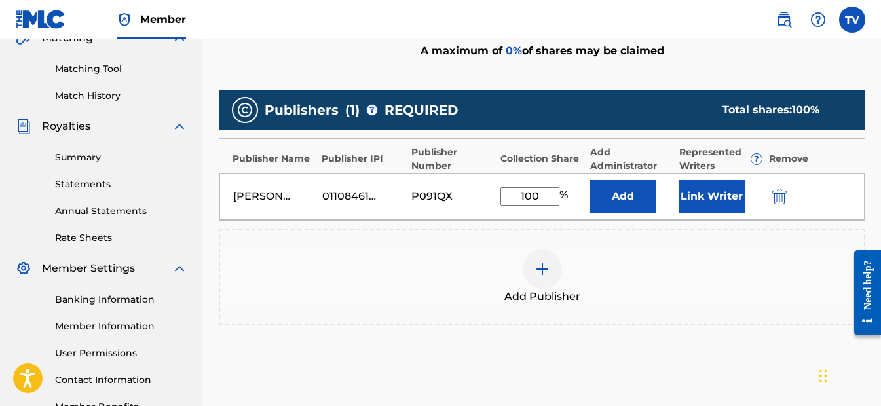
click at [709, 200] on button "Link Writer" at bounding box center [711, 196] width 65 height 33
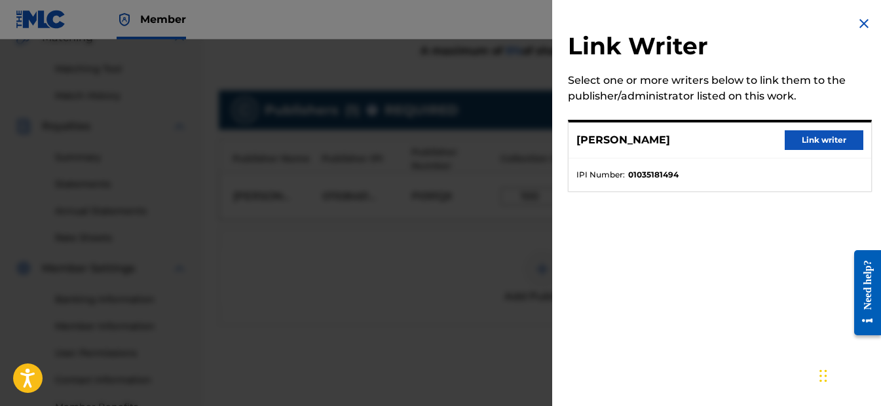
click at [790, 143] on button "Link writer" at bounding box center [823, 140] width 79 height 20
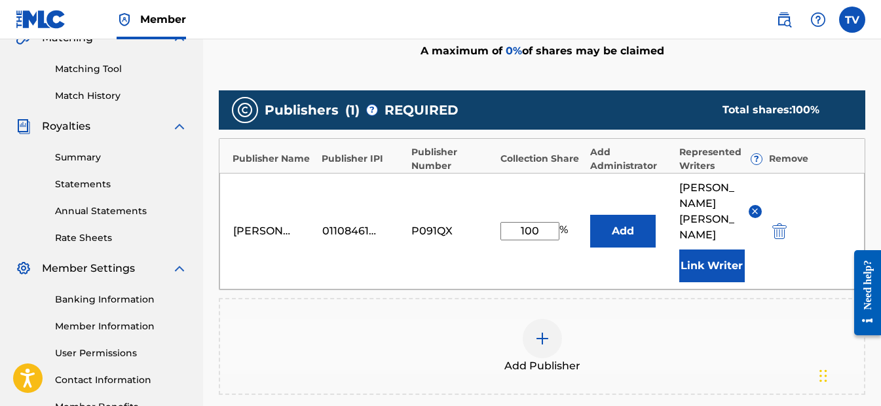
click at [632, 219] on button "Add" at bounding box center [622, 231] width 65 height 33
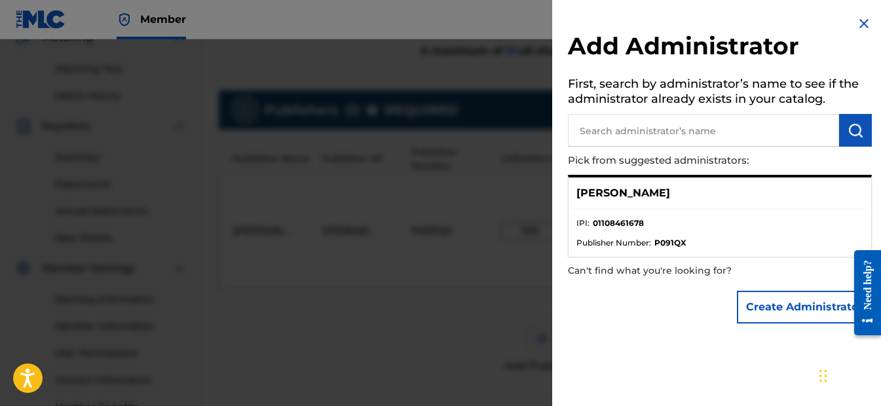
click at [705, 246] on li "Publisher Number : P091QX" at bounding box center [719, 243] width 287 height 12
click at [712, 230] on li "IPI : 01108461678" at bounding box center [719, 227] width 287 height 20
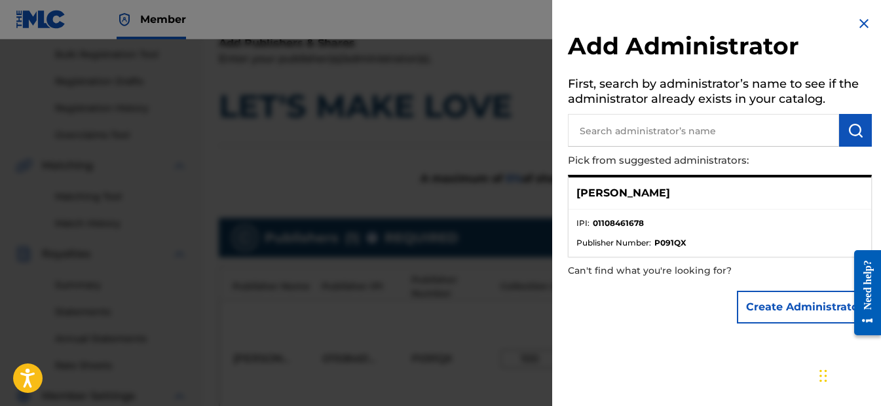
scroll to position [488, 0]
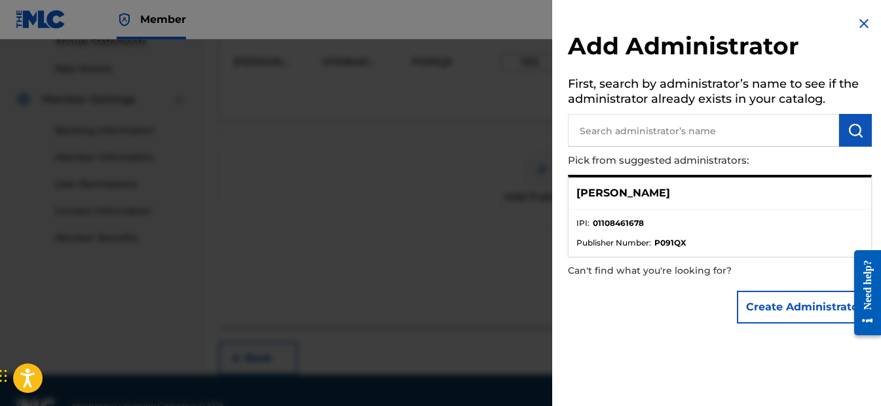
drag, startPoint x: 823, startPoint y: 378, endPoint x: -3, endPoint y: 411, distance: 826.3
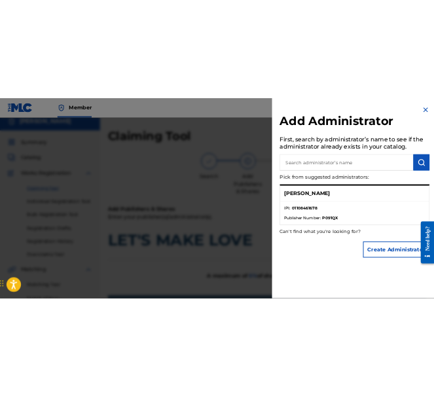
scroll to position [0, 0]
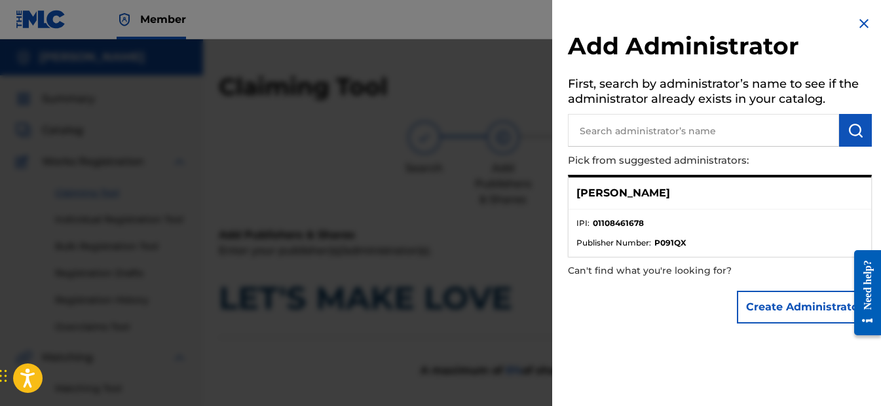
click at [737, 158] on p "Pick from suggested administrators:" at bounding box center [682, 161] width 229 height 28
click at [731, 130] on input "text" at bounding box center [703, 130] width 271 height 33
click at [724, 130] on input "text" at bounding box center [703, 130] width 271 height 33
drag, startPoint x: 682, startPoint y: 194, endPoint x: 576, endPoint y: 192, distance: 105.4
click at [576, 192] on div "[PERSON_NAME]" at bounding box center [719, 193] width 302 height 32
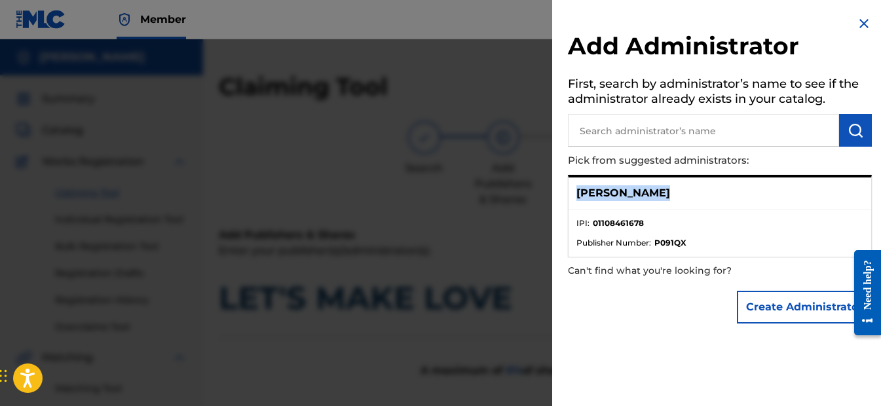
copy p "[PERSON_NAME]"
click at [612, 130] on input "text" at bounding box center [703, 130] width 271 height 33
paste input "[PERSON_NAME]"
type input "[PERSON_NAME]"
click at [862, 127] on button "submit" at bounding box center [855, 130] width 33 height 33
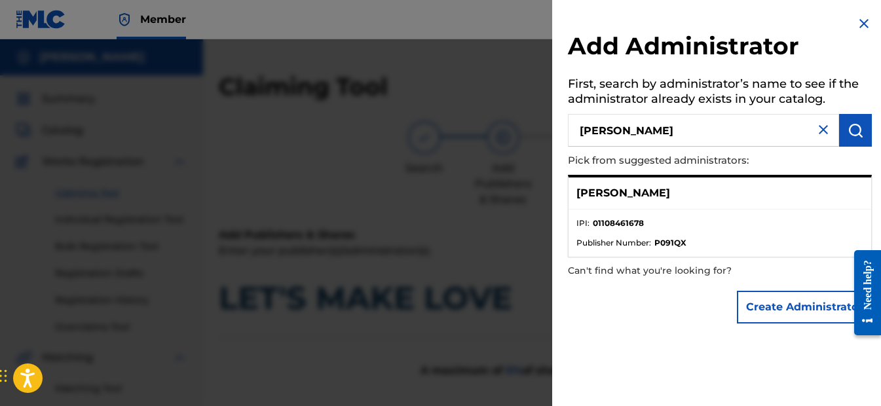
click at [786, 244] on li "Publisher Number : P091QX" at bounding box center [719, 243] width 287 height 12
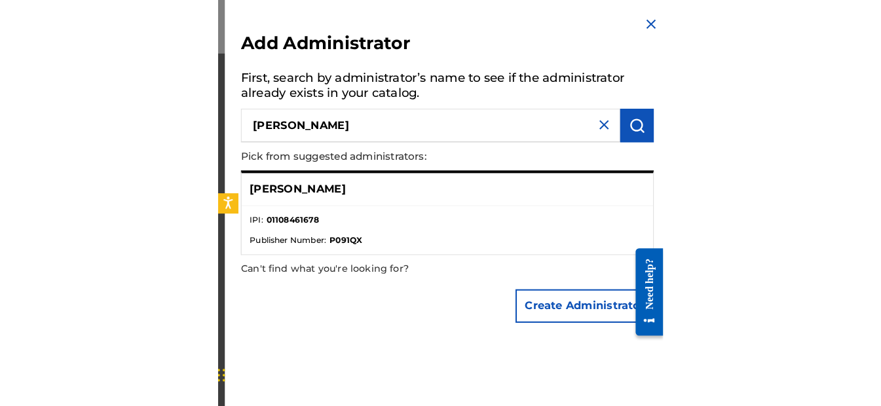
scroll to position [196, 0]
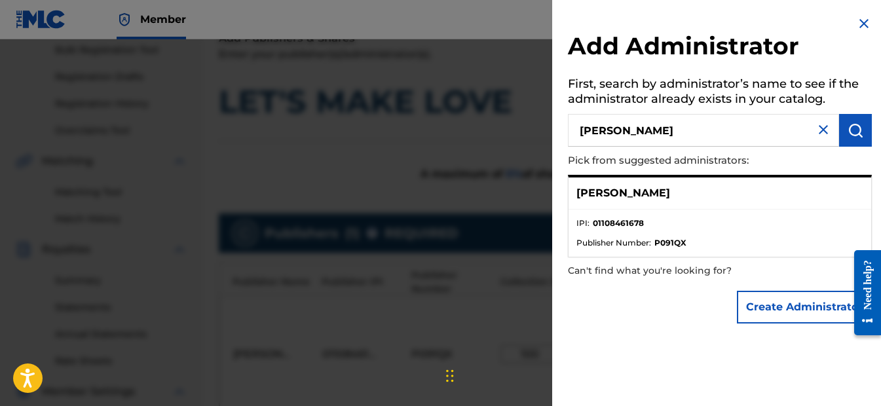
click at [689, 258] on p "Can't find what you're looking for?" at bounding box center [682, 270] width 229 height 27
click at [651, 198] on p "[PERSON_NAME]" at bounding box center [623, 193] width 94 height 16
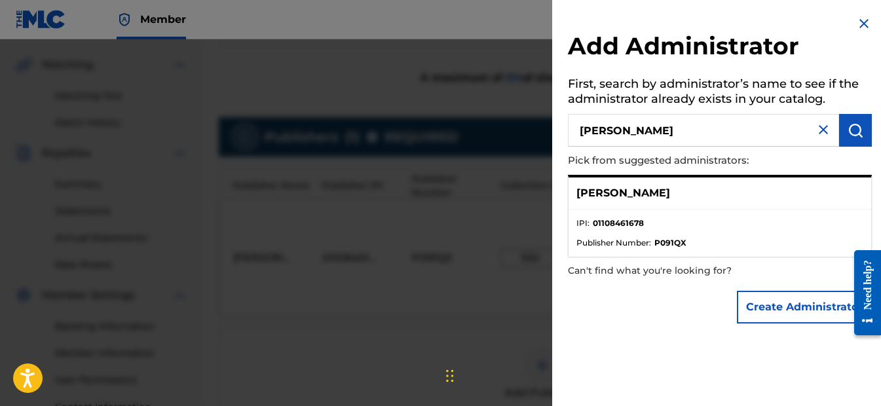
scroll to position [292, 0]
click at [532, 156] on div at bounding box center [440, 242] width 881 height 406
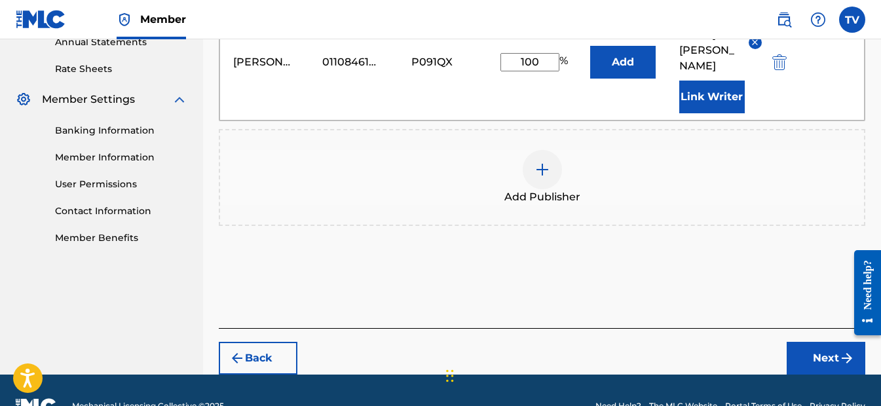
click at [821, 342] on button "Next" at bounding box center [825, 358] width 79 height 33
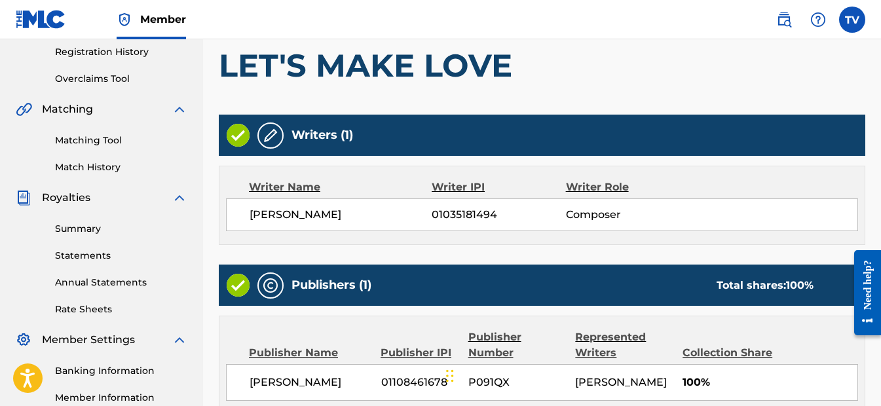
scroll to position [255, 0]
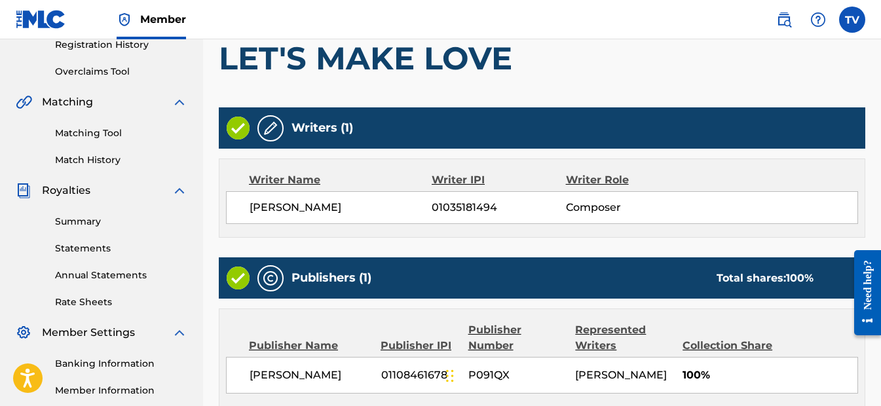
click at [268, 127] on img at bounding box center [271, 128] width 16 height 16
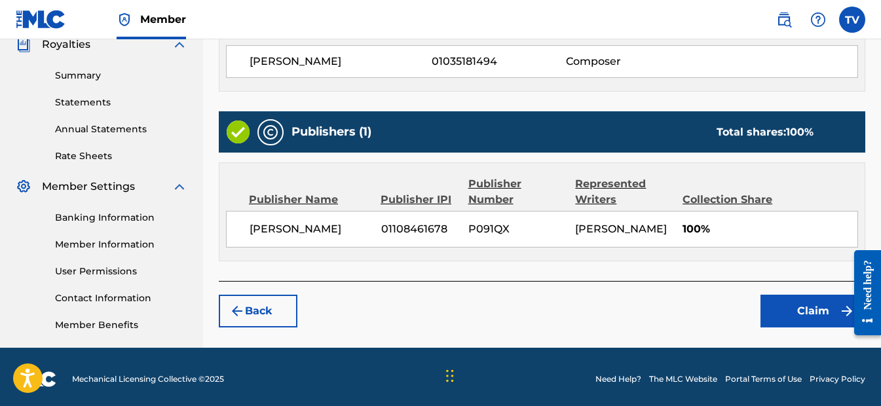
scroll to position [406, 0]
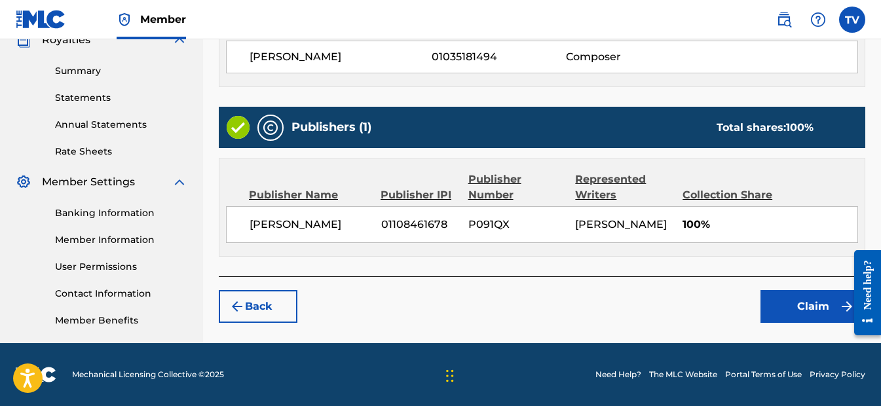
click at [766, 307] on button "Claim" at bounding box center [812, 306] width 105 height 33
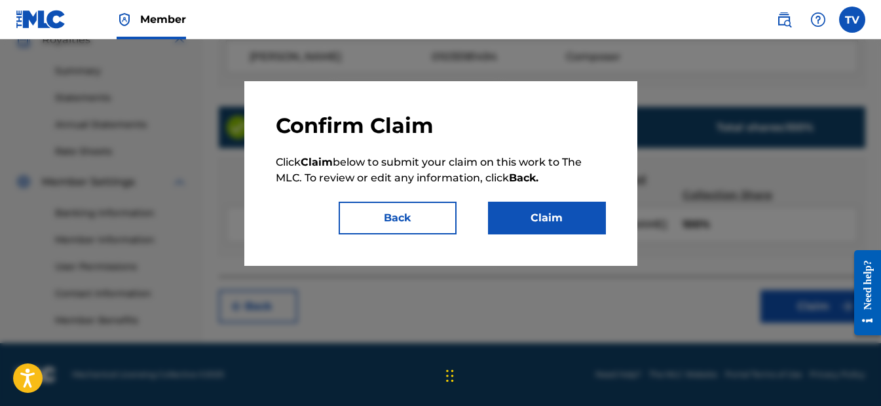
click at [591, 225] on button "Claim" at bounding box center [547, 218] width 118 height 33
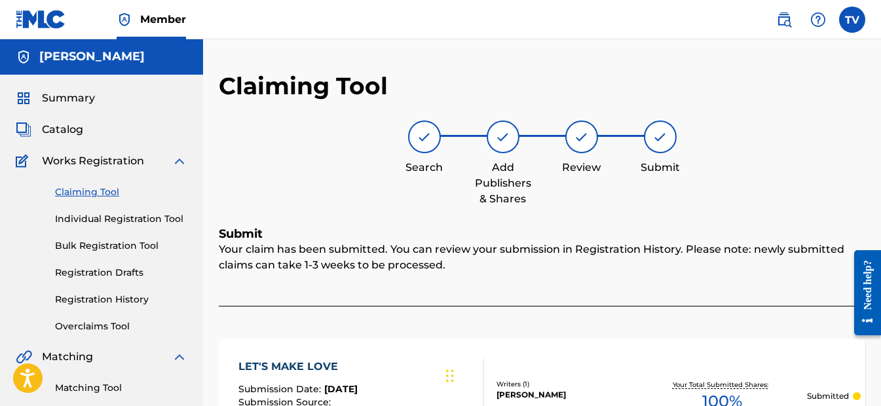
scroll to position [0, 0]
click at [115, 188] on link "Claiming Tool" at bounding box center [121, 193] width 132 height 14
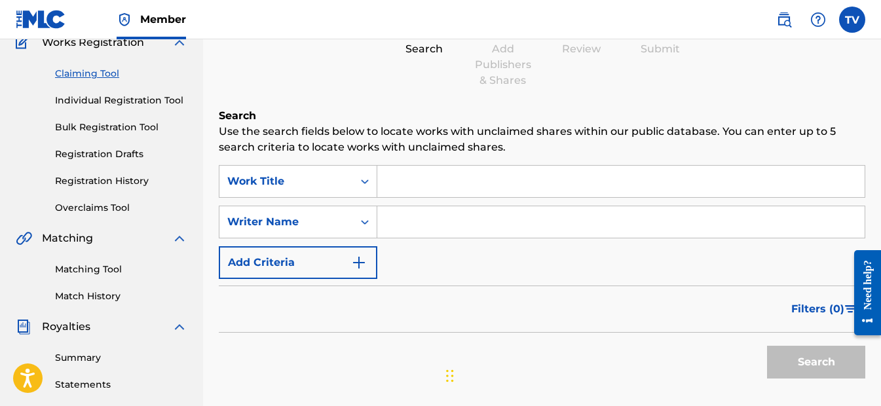
scroll to position [131, 0]
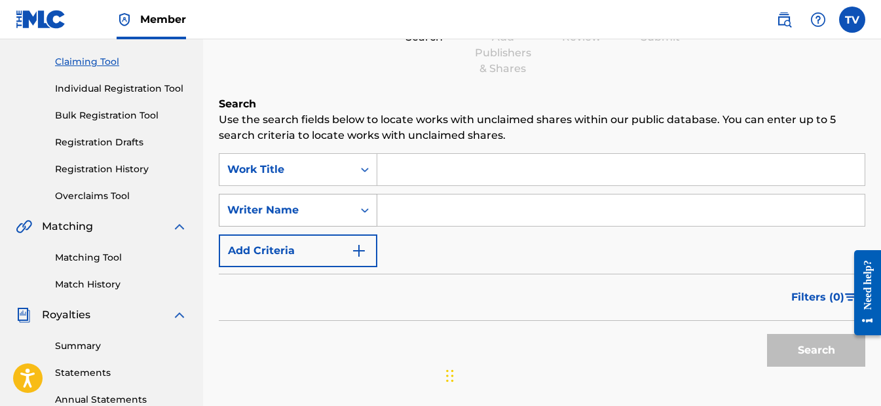
click at [297, 207] on div "Writer Name" at bounding box center [286, 210] width 118 height 16
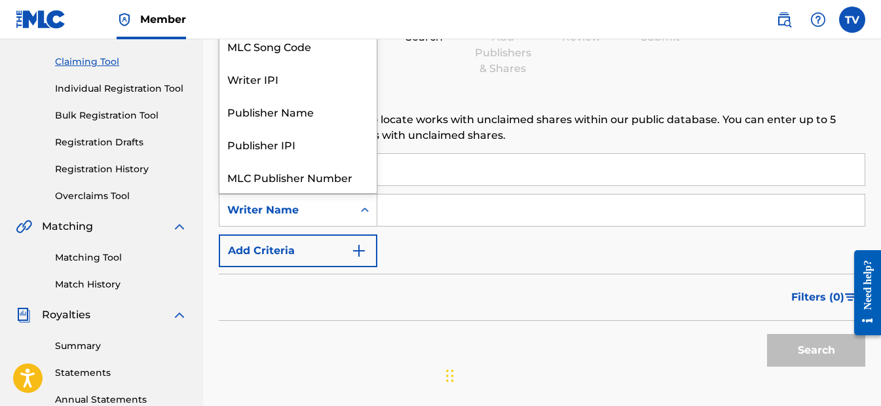
scroll to position [33, 0]
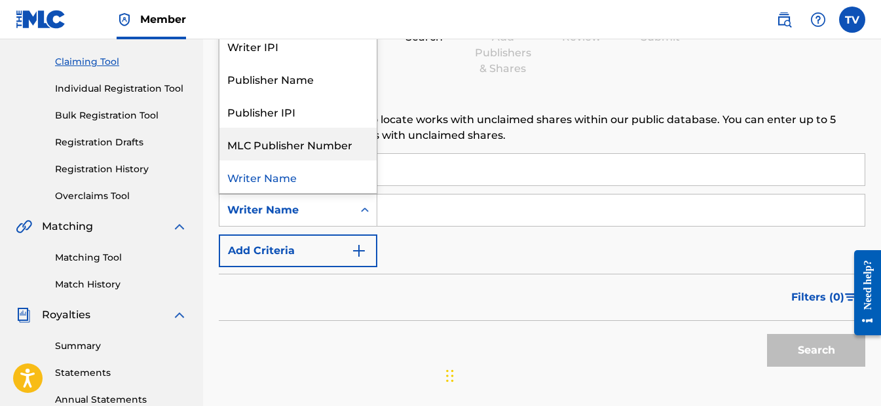
click at [413, 214] on input "Search Form" at bounding box center [620, 209] width 487 height 31
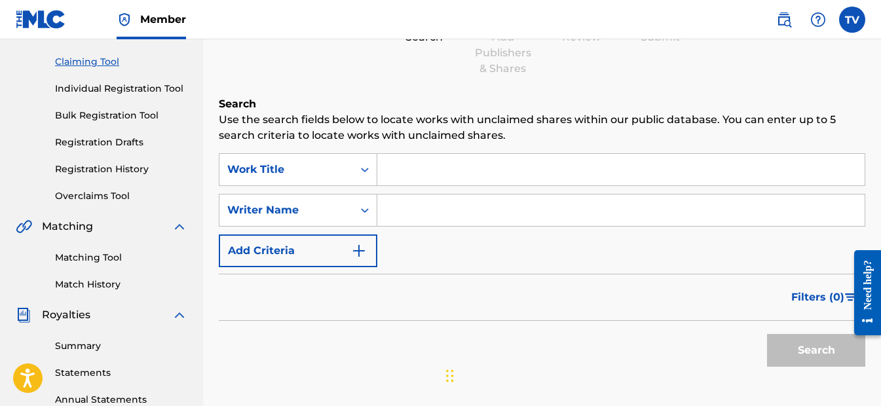
type input "[PERSON_NAME]"
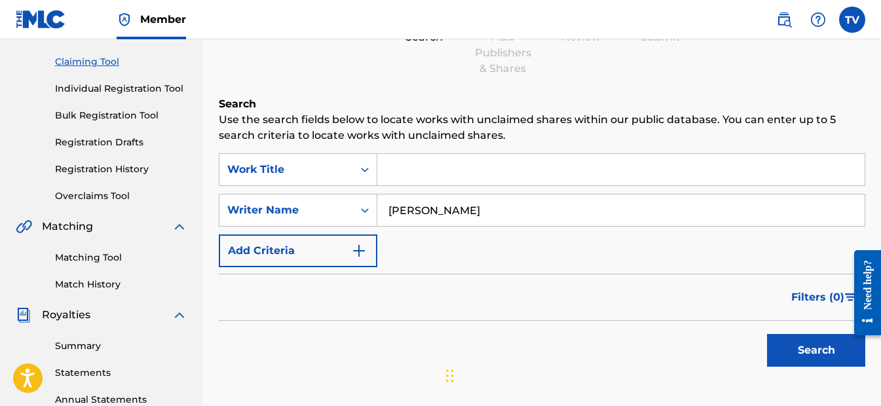
click at [784, 356] on button "Search" at bounding box center [816, 350] width 98 height 33
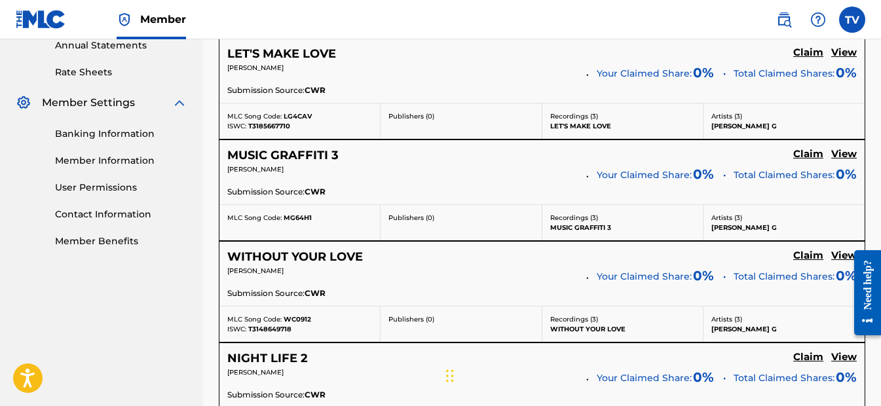
scroll to position [524, 0]
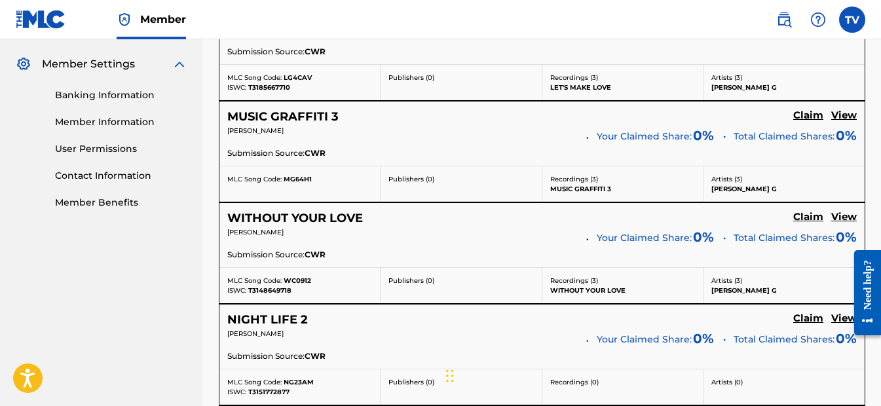
click at [835, 110] on h5 "View" at bounding box center [844, 115] width 26 height 12
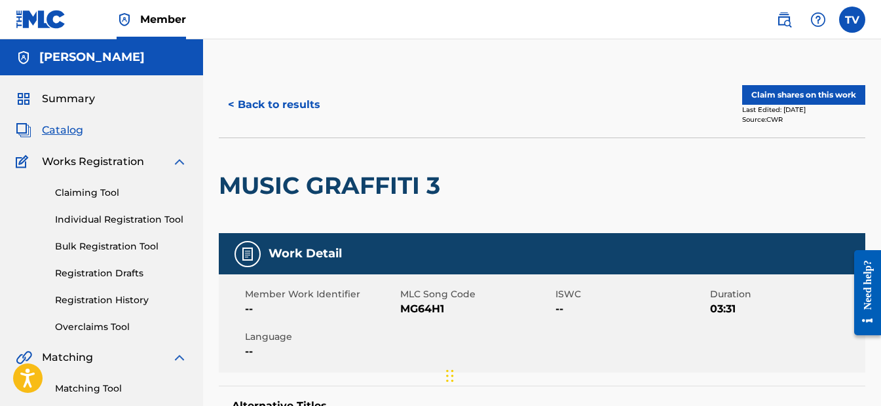
click at [811, 87] on button "Claim shares on this work" at bounding box center [803, 95] width 123 height 20
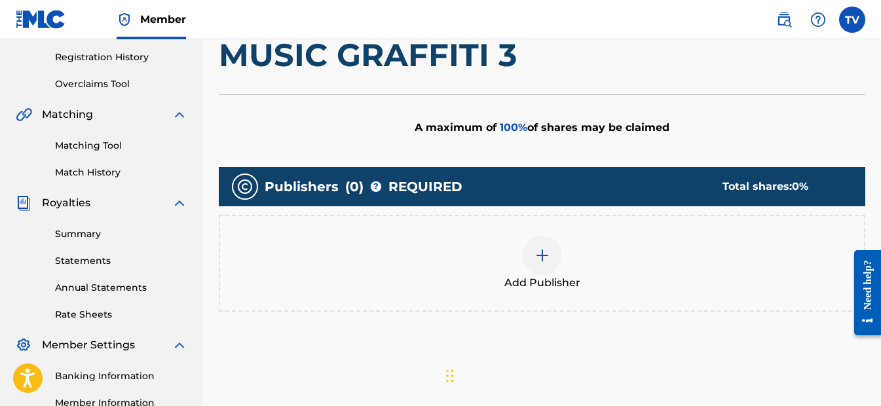
scroll to position [262, 0]
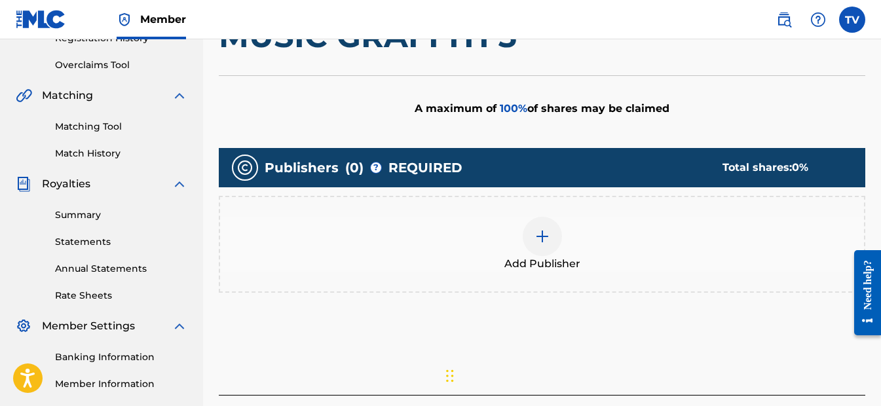
click at [555, 238] on div at bounding box center [541, 236] width 39 height 39
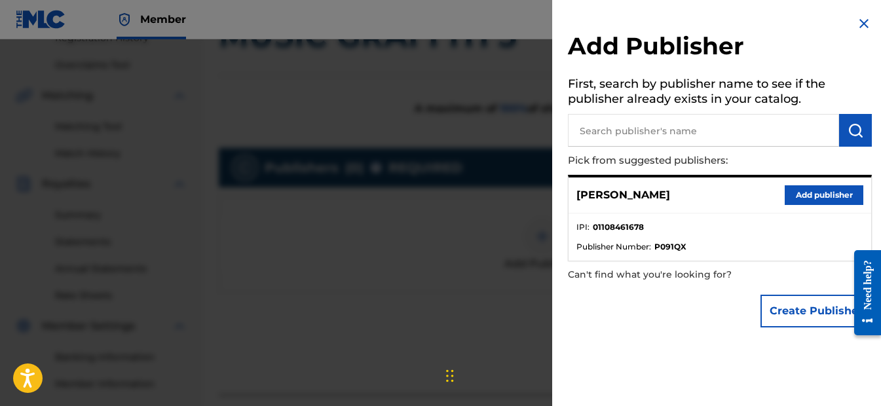
click at [837, 191] on button "Add publisher" at bounding box center [823, 195] width 79 height 20
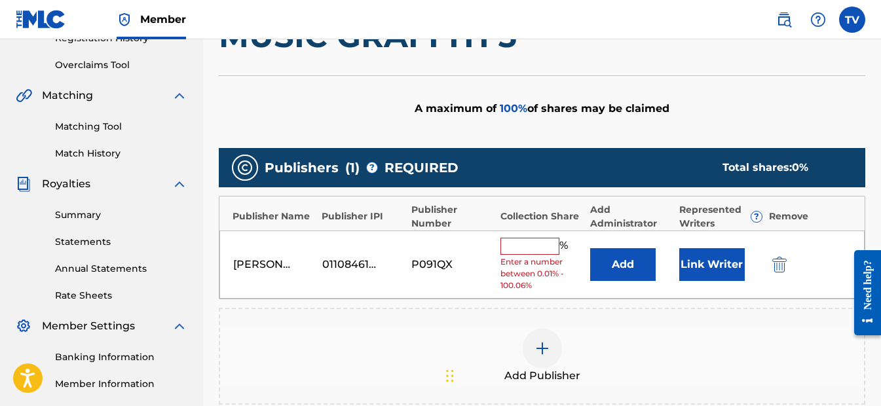
click at [536, 249] on input "text" at bounding box center [529, 246] width 59 height 17
type input "100"
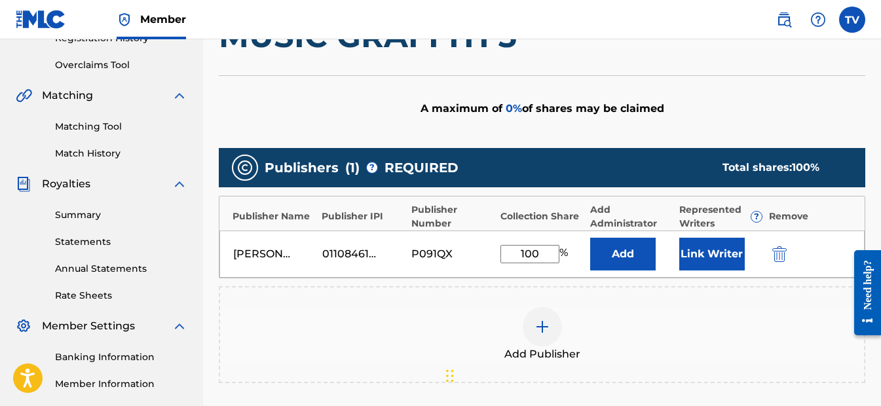
click at [711, 247] on button "Link Writer" at bounding box center [711, 254] width 65 height 33
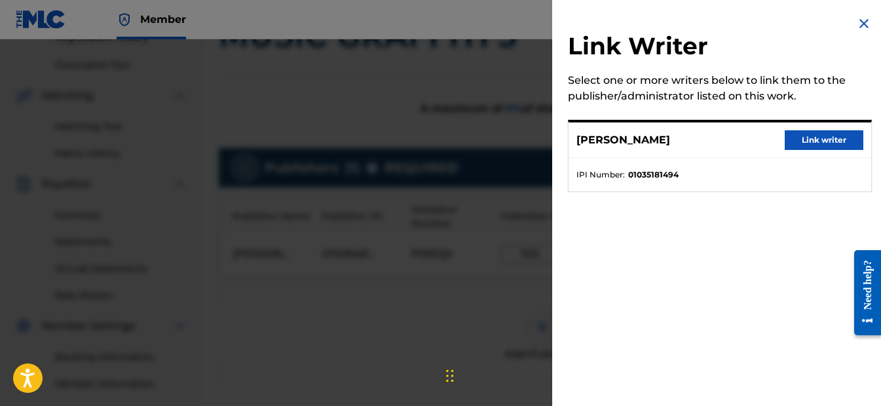
click at [671, 179] on strong "01035181494" at bounding box center [653, 175] width 50 height 12
click at [818, 143] on button "Link writer" at bounding box center [823, 140] width 79 height 20
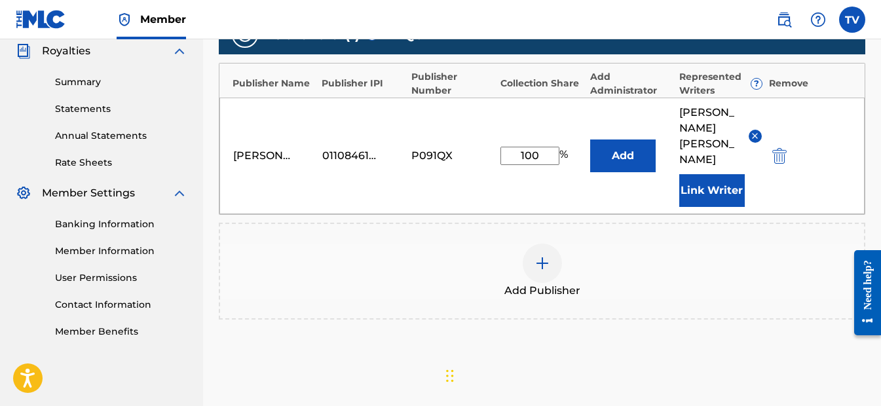
scroll to position [458, 0]
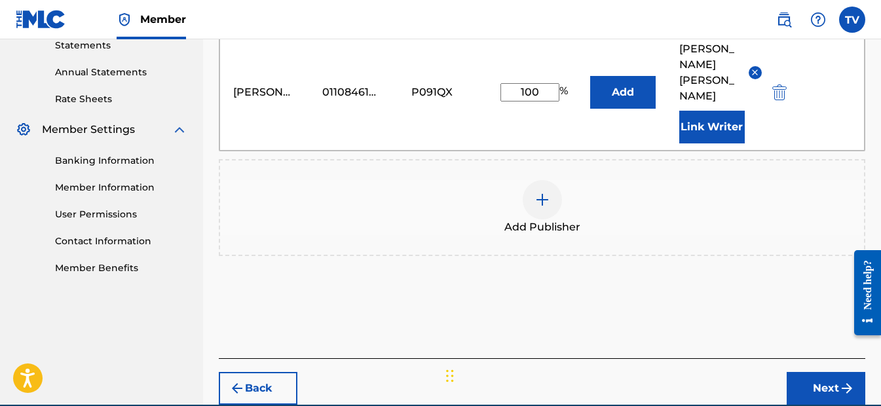
click at [805, 358] on div "Back Next" at bounding box center [542, 381] width 646 height 46
click at [806, 372] on button "Next" at bounding box center [825, 388] width 79 height 33
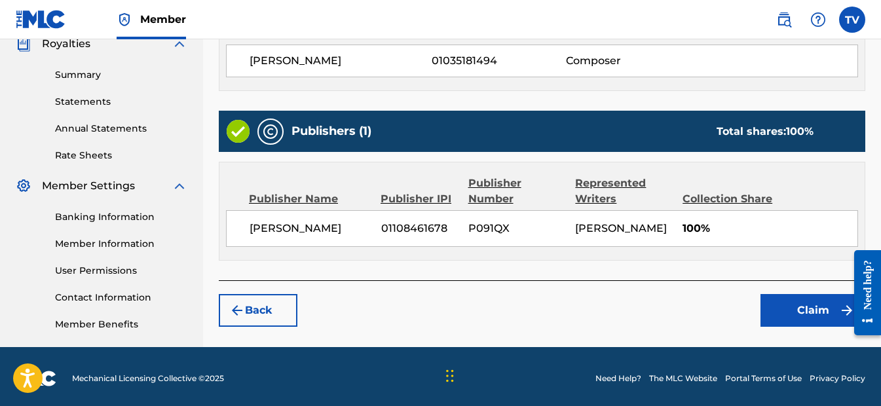
scroll to position [406, 0]
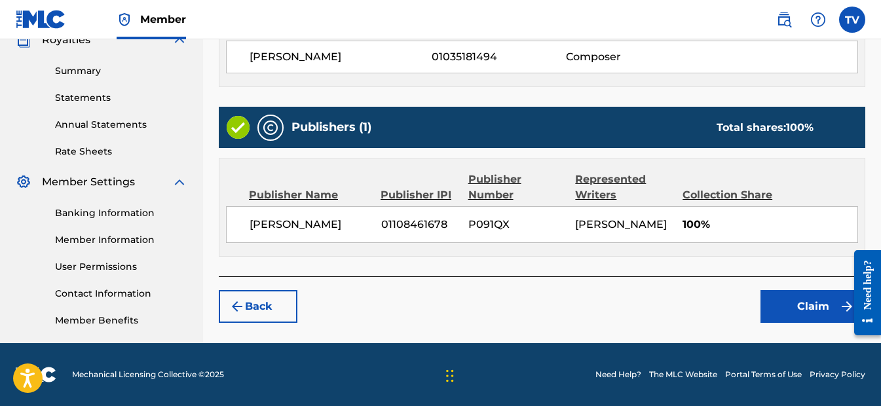
click at [802, 301] on button "Claim" at bounding box center [812, 306] width 105 height 33
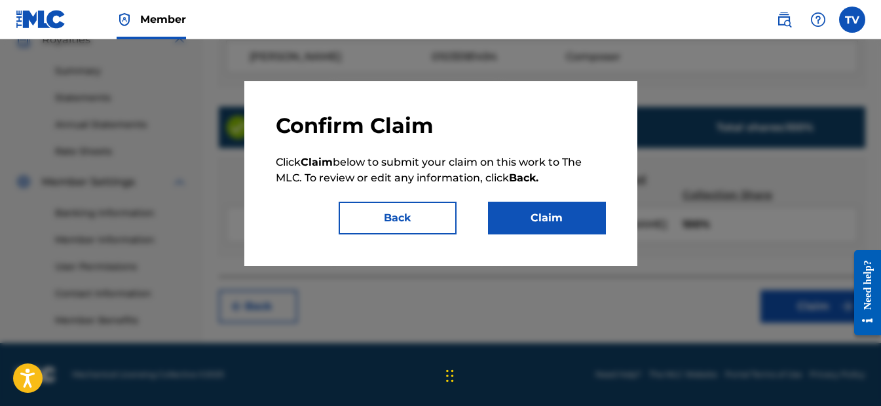
click at [591, 217] on button "Claim" at bounding box center [547, 218] width 118 height 33
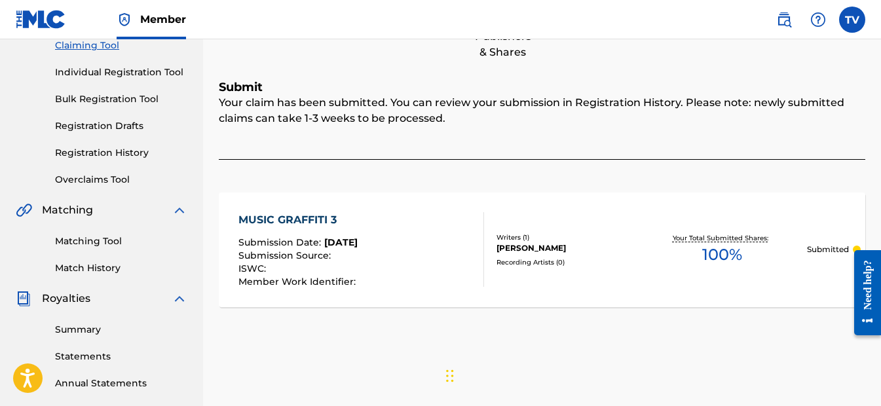
scroll to position [13, 0]
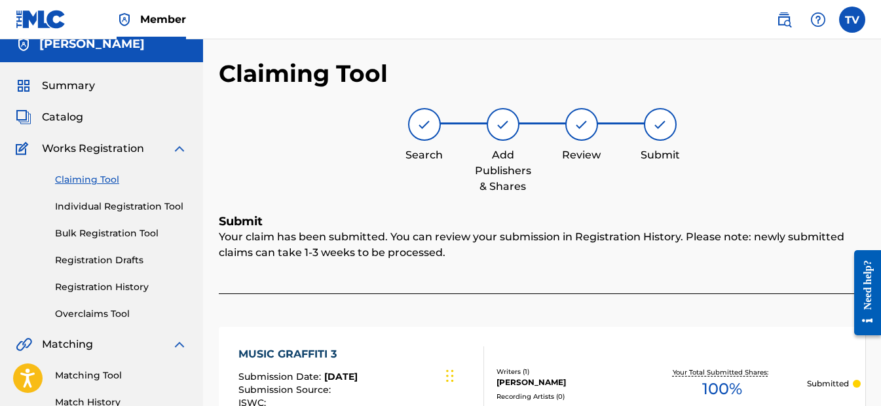
click at [115, 179] on link "Claiming Tool" at bounding box center [121, 180] width 132 height 14
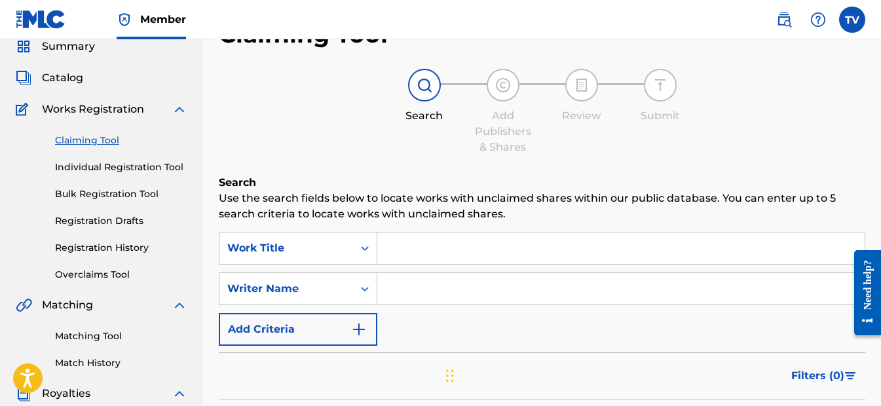
scroll to position [131, 0]
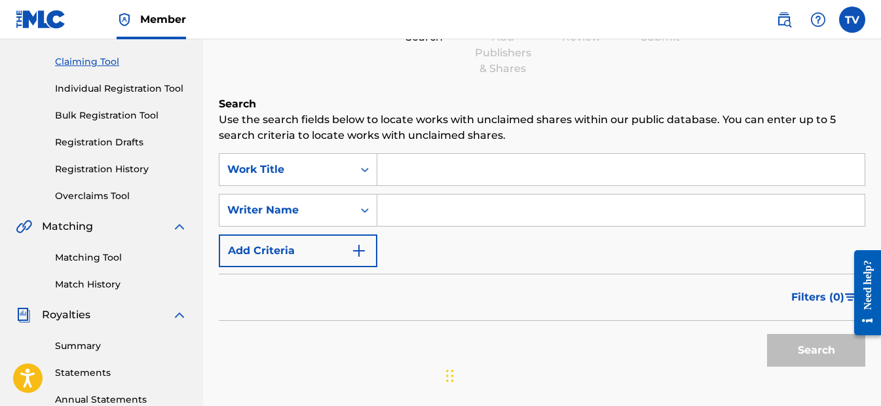
click at [435, 210] on input "Search Form" at bounding box center [620, 209] width 487 height 31
type input "[PERSON_NAME]"
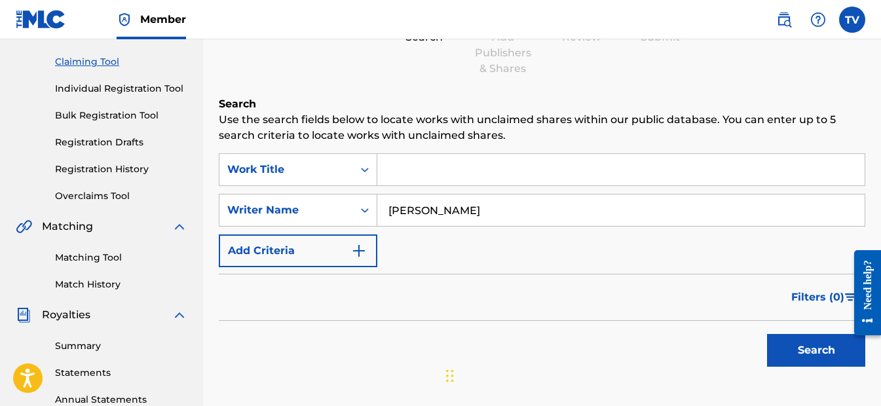
click at [827, 357] on button "Search" at bounding box center [816, 350] width 98 height 33
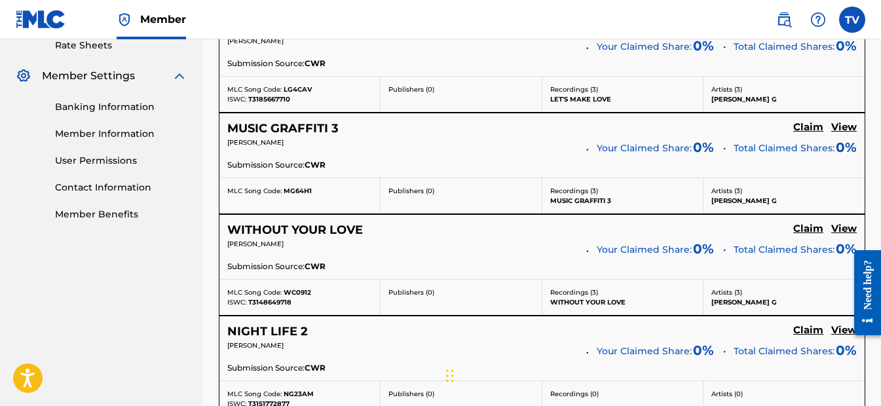
scroll to position [524, 0]
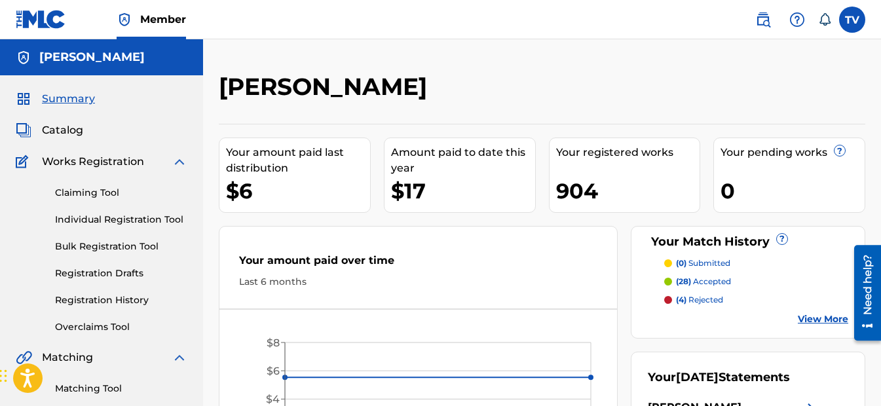
click at [64, 191] on link "Claiming Tool" at bounding box center [121, 193] width 132 height 14
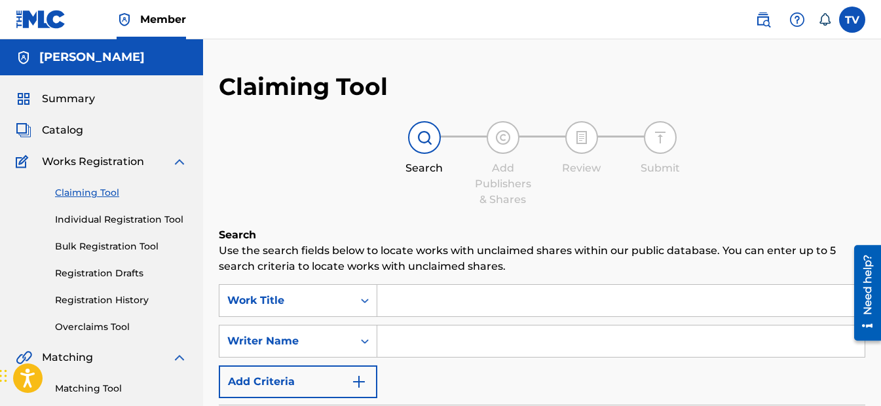
click at [403, 346] on input "Search Form" at bounding box center [620, 340] width 487 height 31
type input "[PERSON_NAME]"
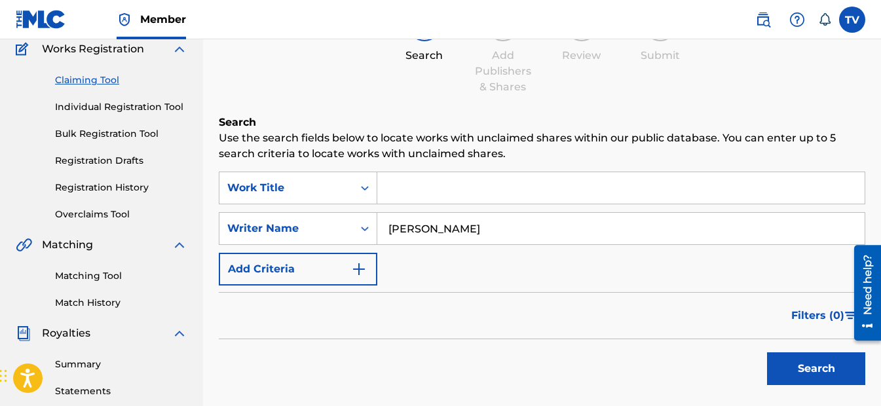
scroll to position [196, 0]
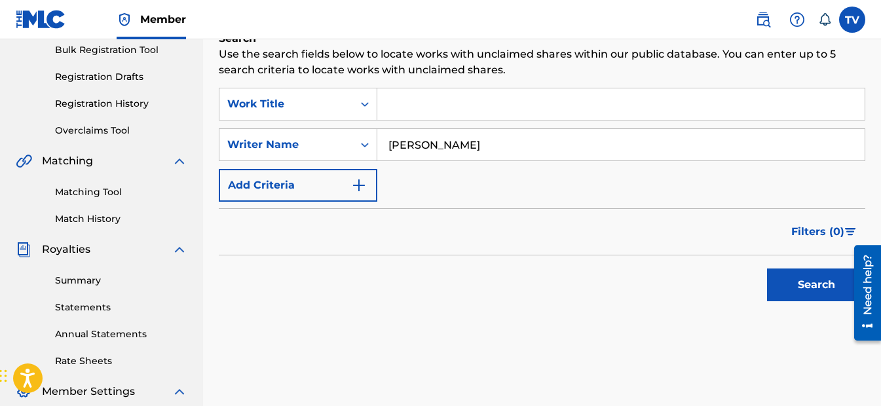
click at [770, 287] on button "Search" at bounding box center [816, 284] width 98 height 33
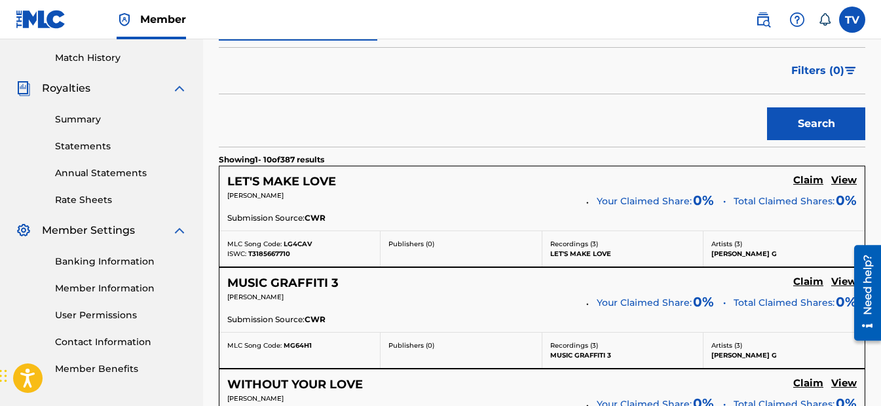
scroll to position [327, 0]
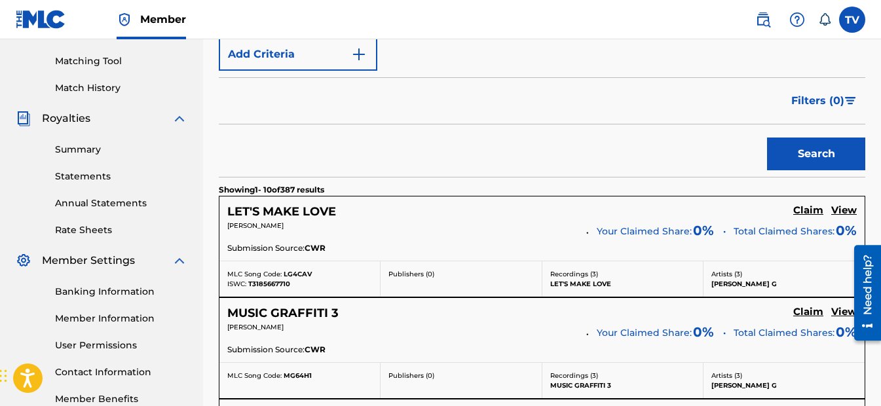
click at [106, 175] on link "Statements" at bounding box center [121, 177] width 132 height 14
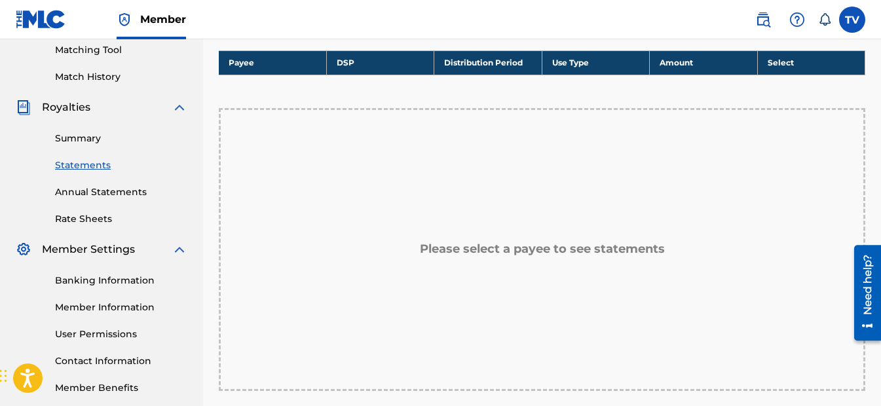
scroll to position [327, 0]
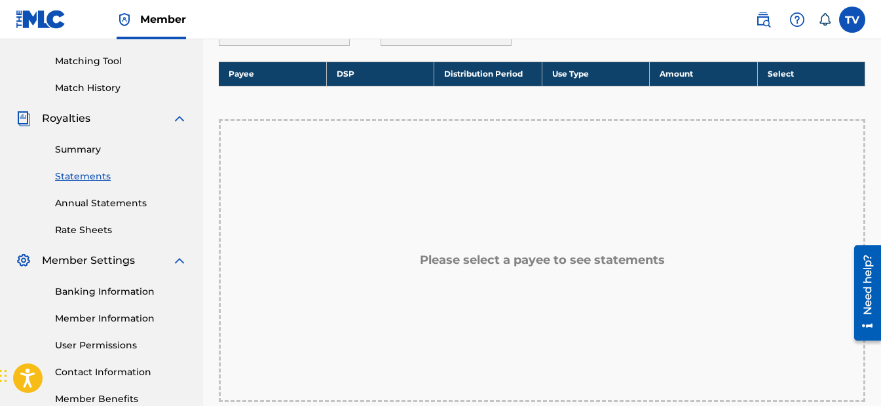
click at [98, 157] on div "Summary Statements Annual Statements Rate Sheets" at bounding box center [102, 181] width 172 height 111
click at [97, 151] on link "Summary" at bounding box center [121, 150] width 132 height 14
